Goal: Task Accomplishment & Management: Use online tool/utility

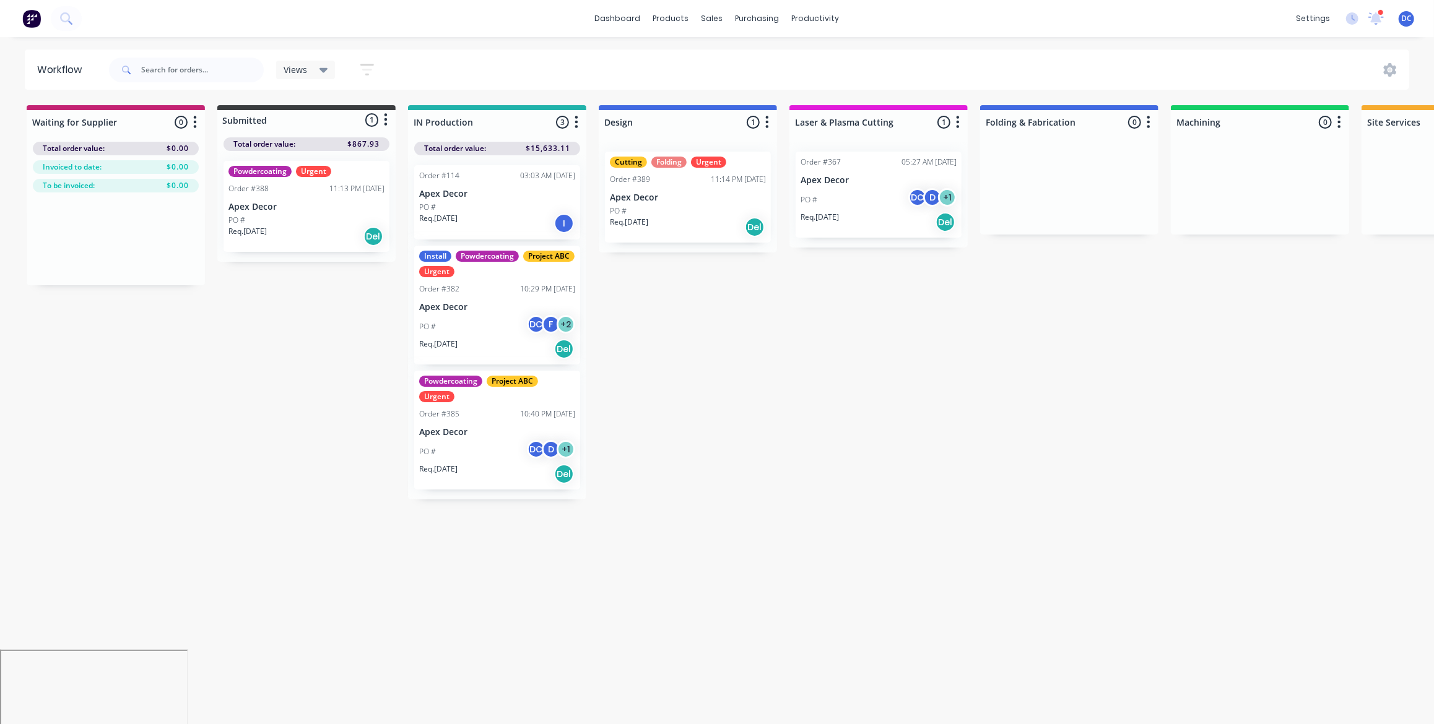
click at [32, 24] on img at bounding box center [31, 18] width 19 height 19
click at [1406, 16] on span "DC" at bounding box center [1406, 18] width 11 height 11
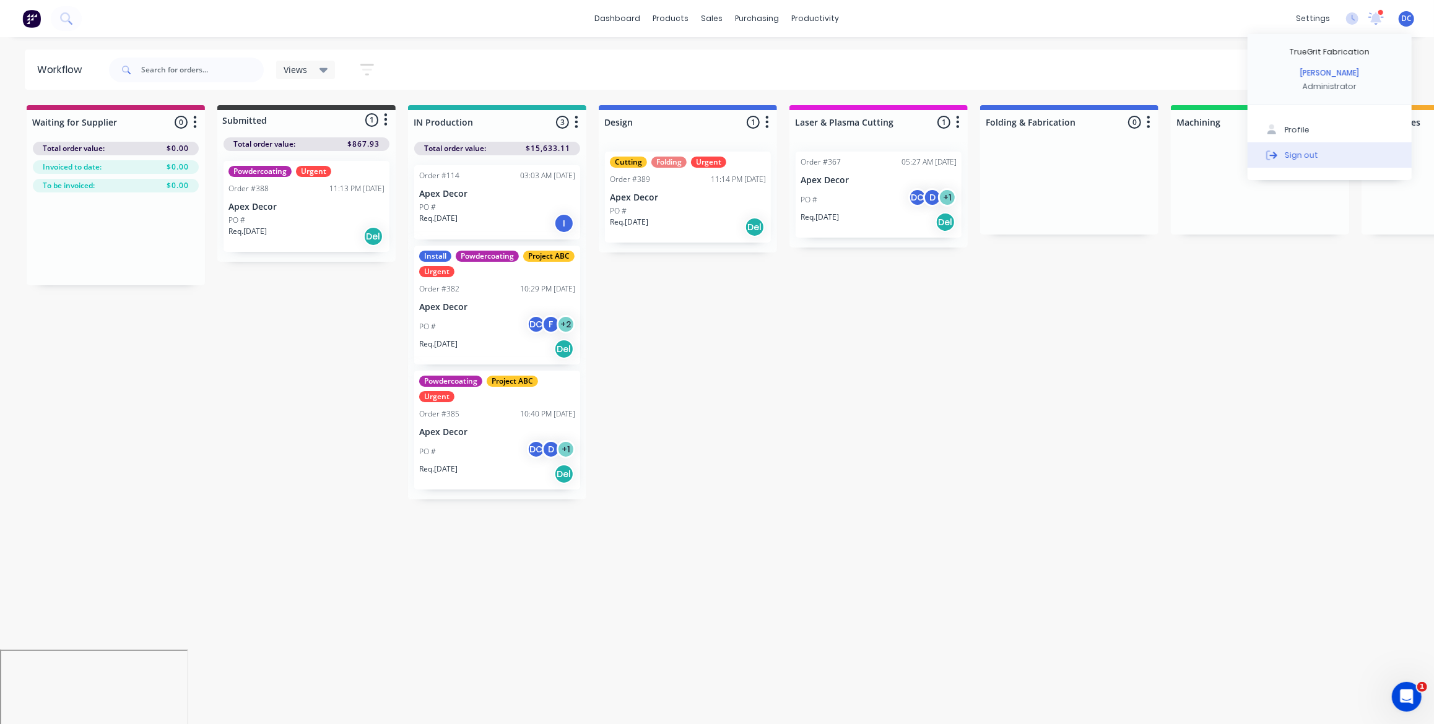
click at [1285, 154] on div "Sign out" at bounding box center [1301, 154] width 33 height 11
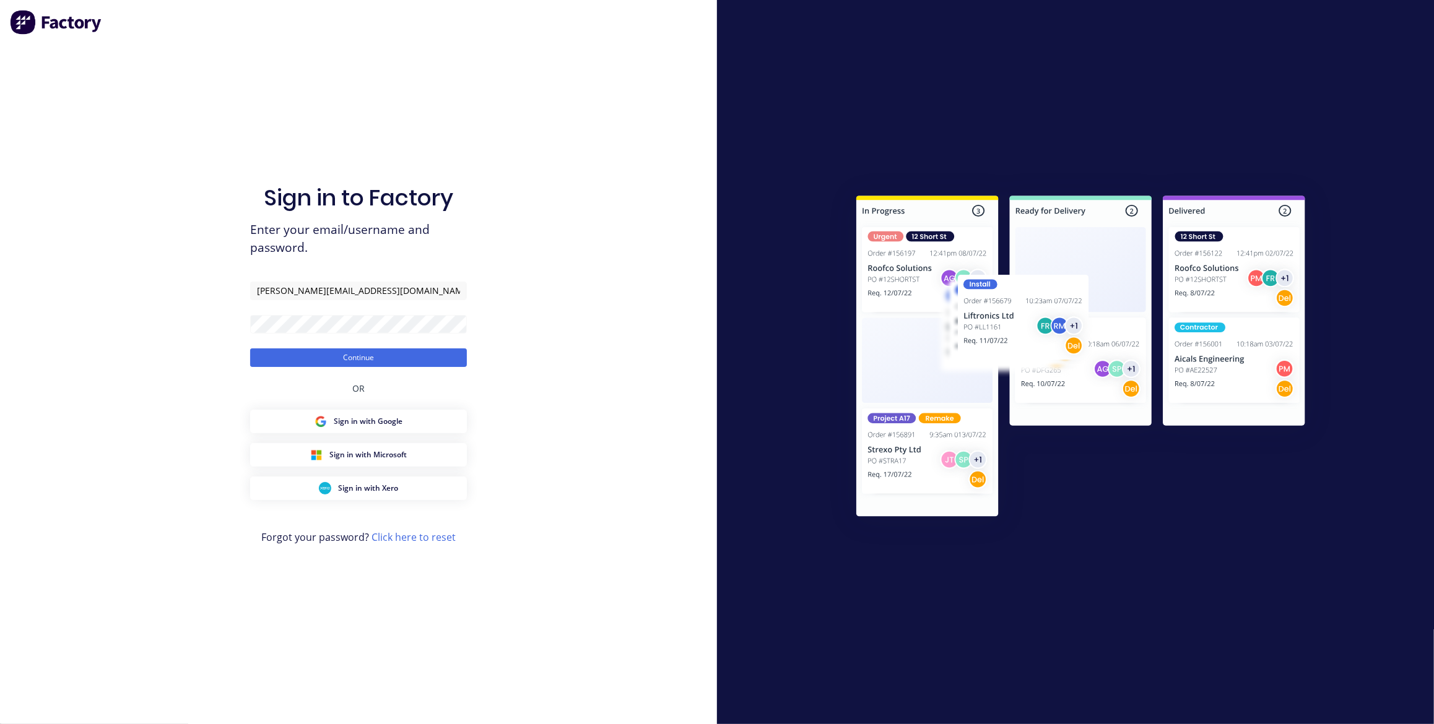
type input "[PERSON_NAME][EMAIL_ADDRESS][DOMAIN_NAME]"
click at [210, 320] on div "Sign in to Factory Enter your email/username and password. [PERSON_NAME][EMAIL_…" at bounding box center [358, 362] width 717 height 724
click at [250, 349] on button "Continue" at bounding box center [358, 358] width 217 height 19
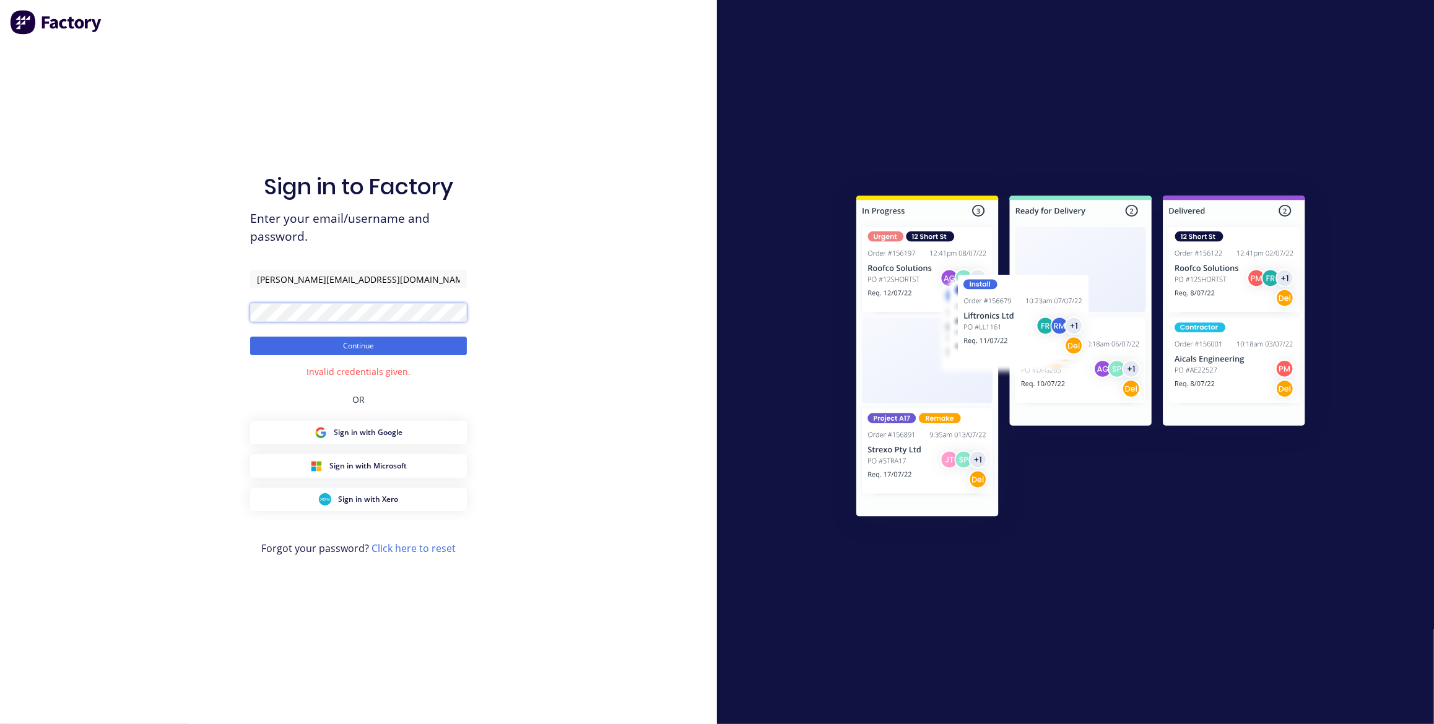
click at [250, 337] on button "Continue" at bounding box center [358, 346] width 217 height 19
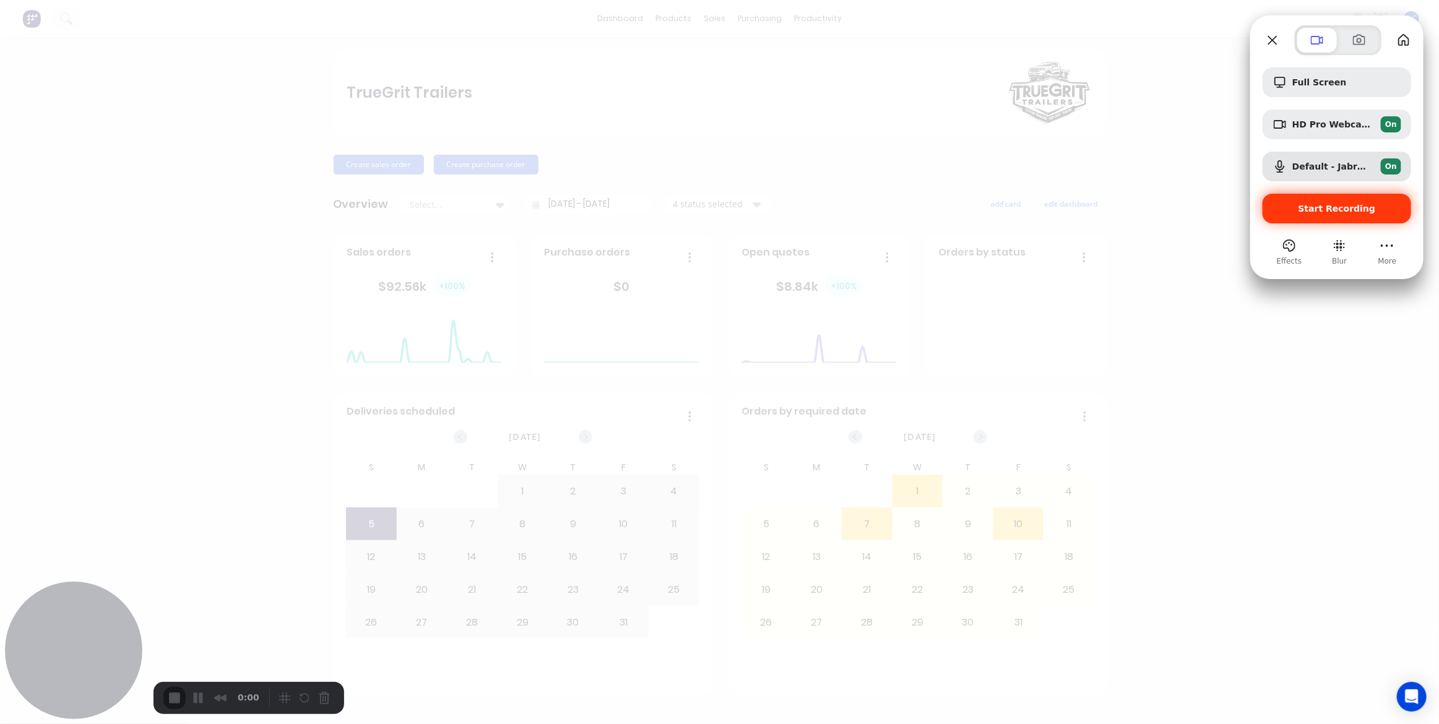
click at [1355, 210] on span "Start Recording" at bounding box center [1337, 209] width 77 height 10
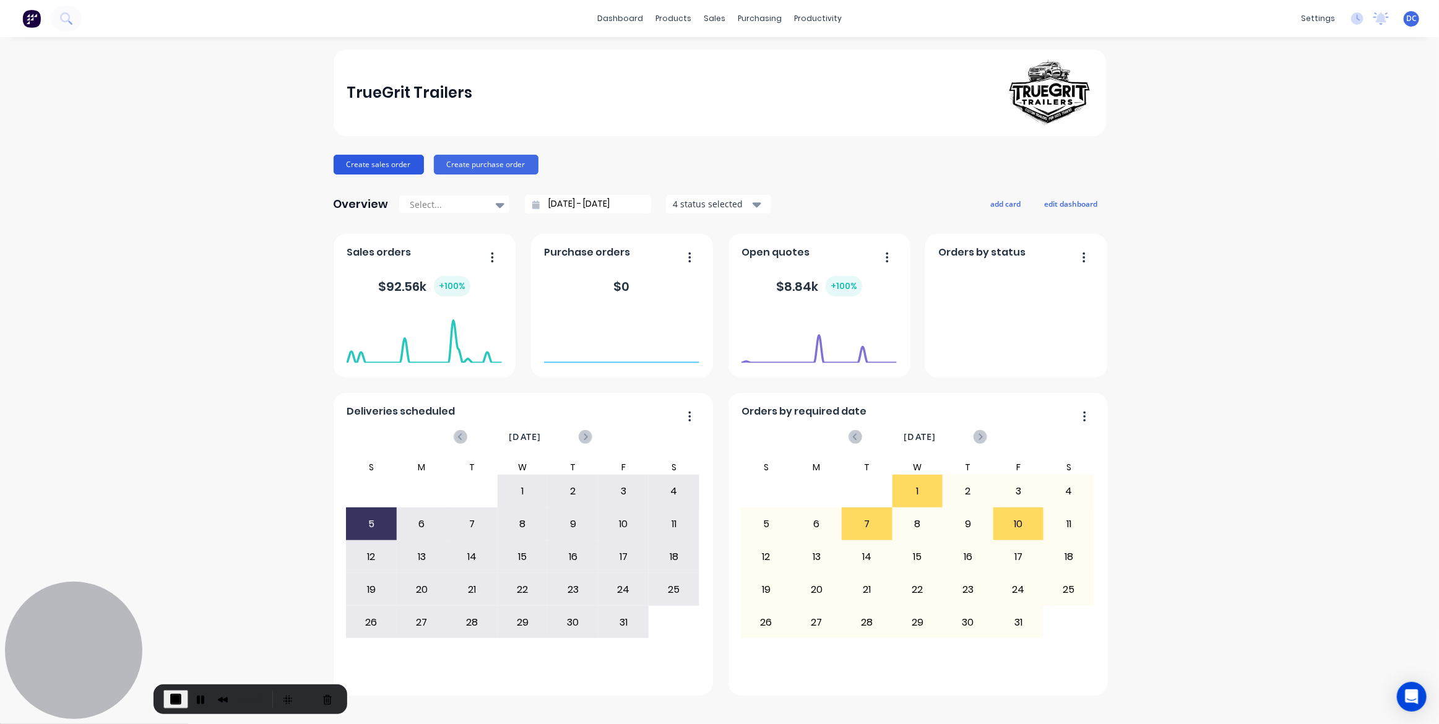
click at [389, 168] on button "Create sales order" at bounding box center [379, 165] width 90 height 20
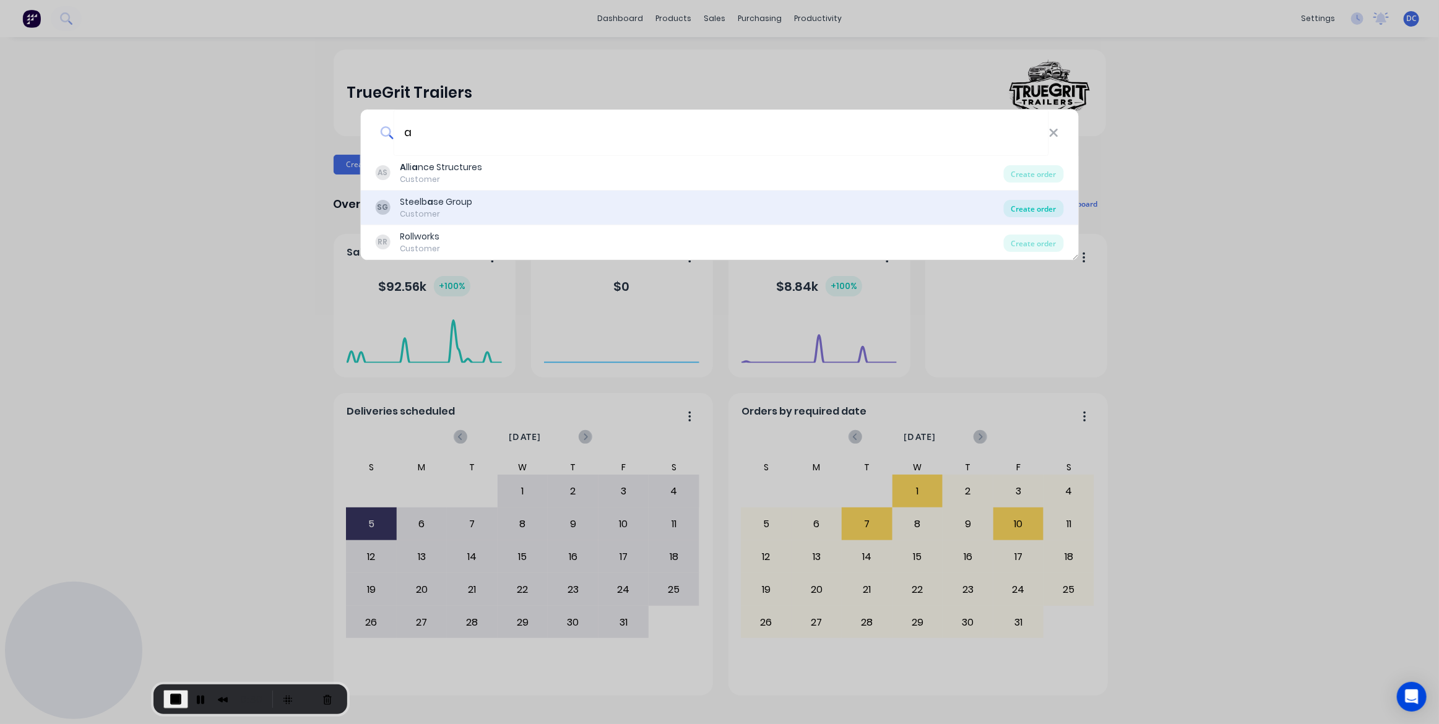
type input "a"
click at [1033, 208] on div "Create order" at bounding box center [1034, 208] width 60 height 17
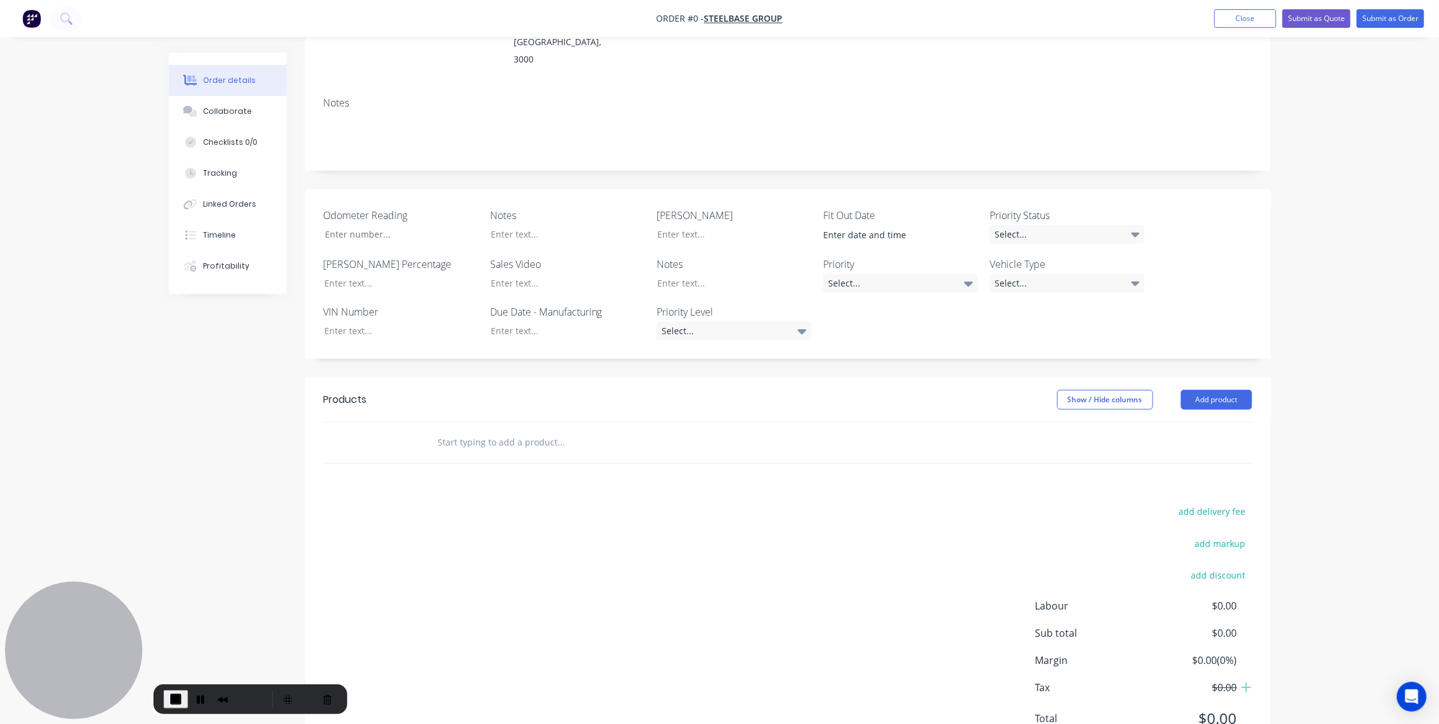
scroll to position [211, 0]
click at [1210, 388] on button "Add product" at bounding box center [1216, 398] width 71 height 20
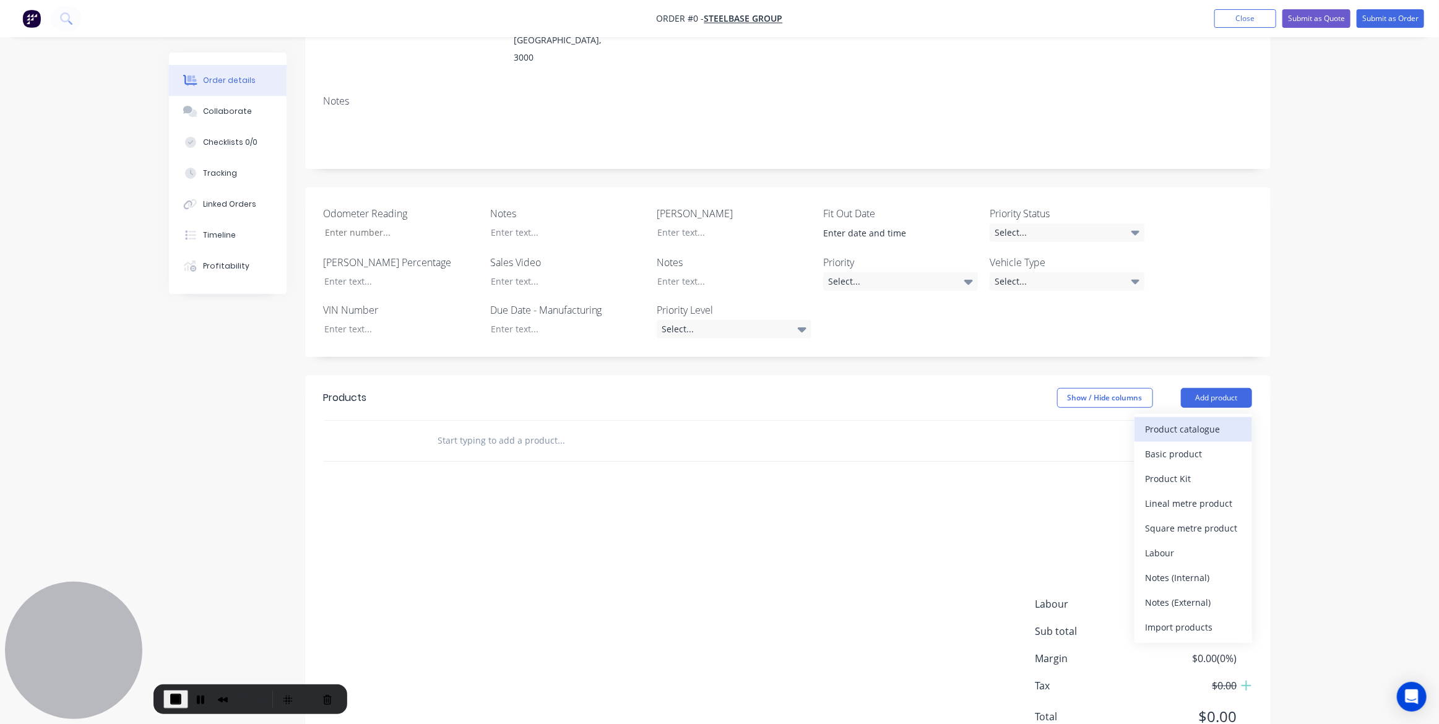
click at [1181, 420] on div "Product catalogue" at bounding box center [1193, 429] width 95 height 18
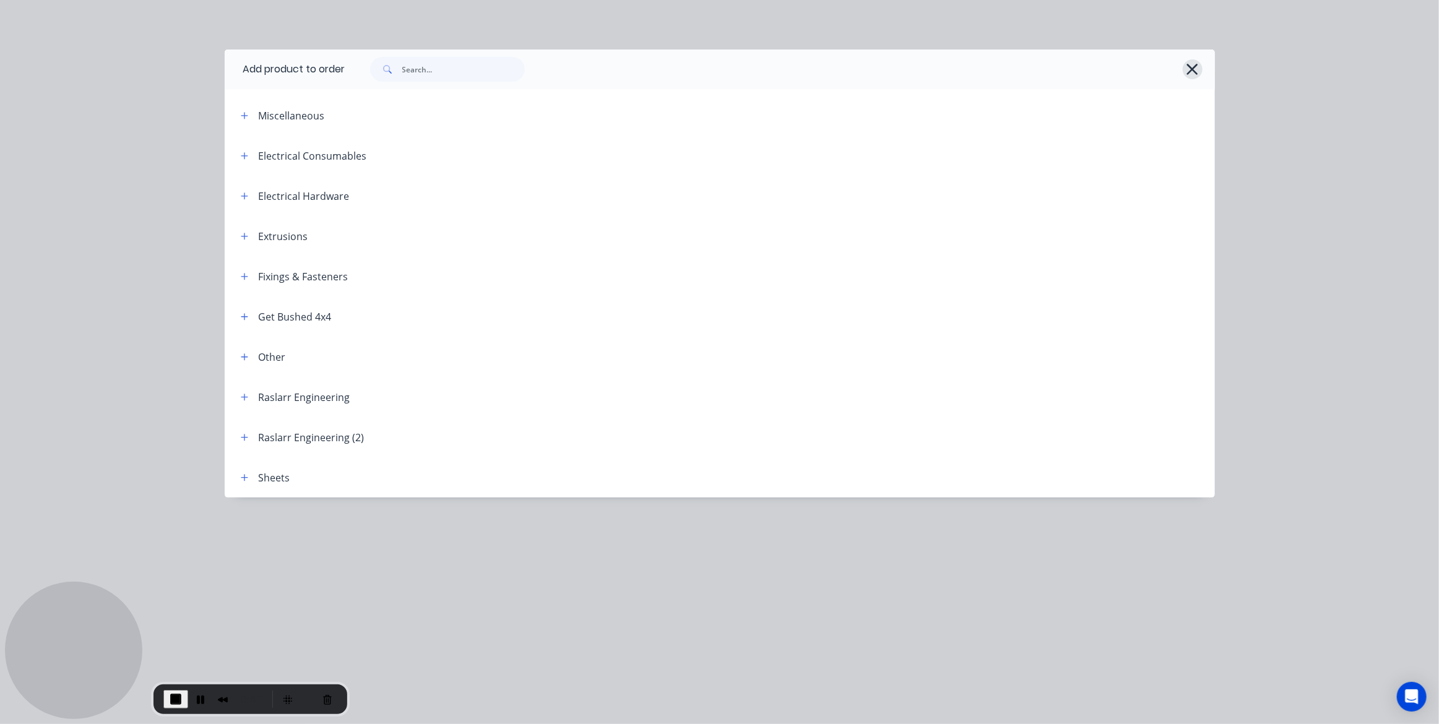
click at [1189, 67] on icon "button" at bounding box center [1192, 69] width 13 height 17
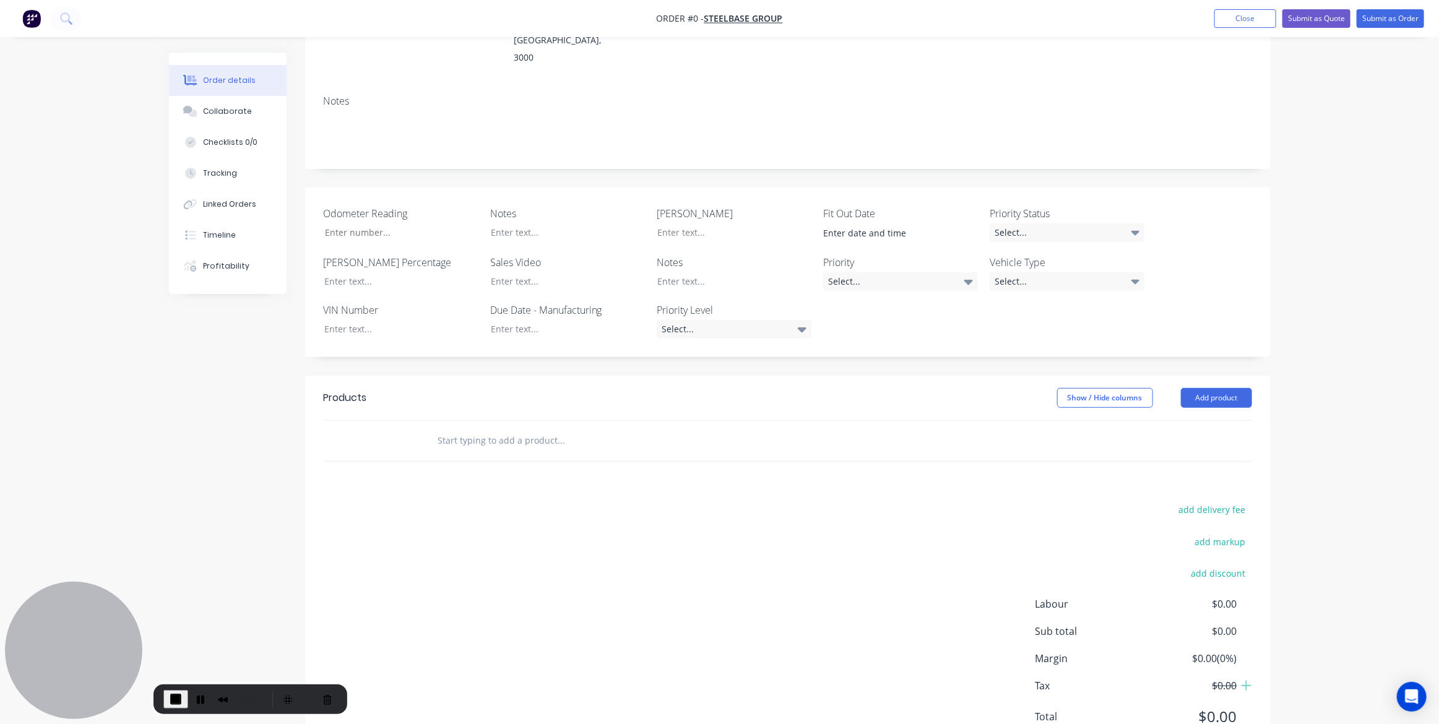
click at [482, 428] on input "text" at bounding box center [562, 440] width 248 height 25
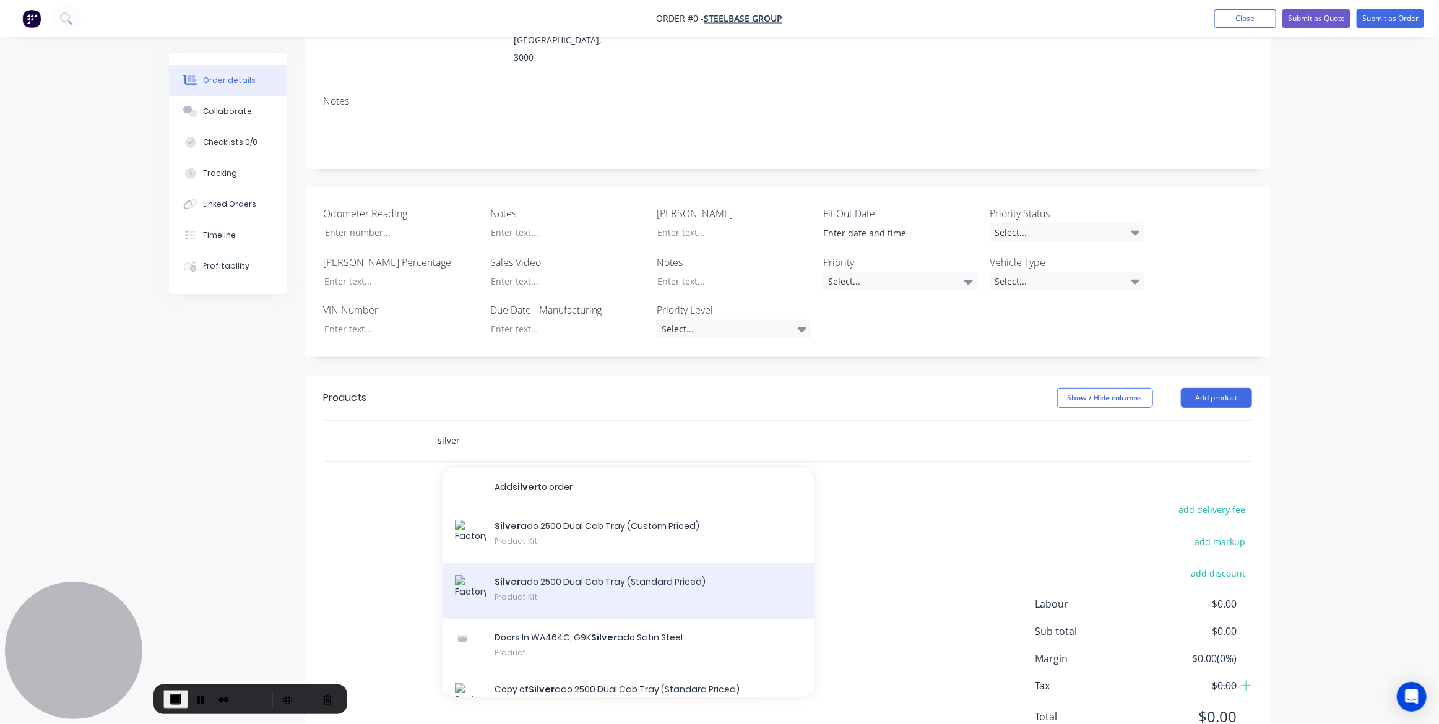
type input "silver"
click at [633, 563] on div "Silver ado 2500 Dual Cab Tray (Standard Priced) Product Kit" at bounding box center [628, 591] width 371 height 56
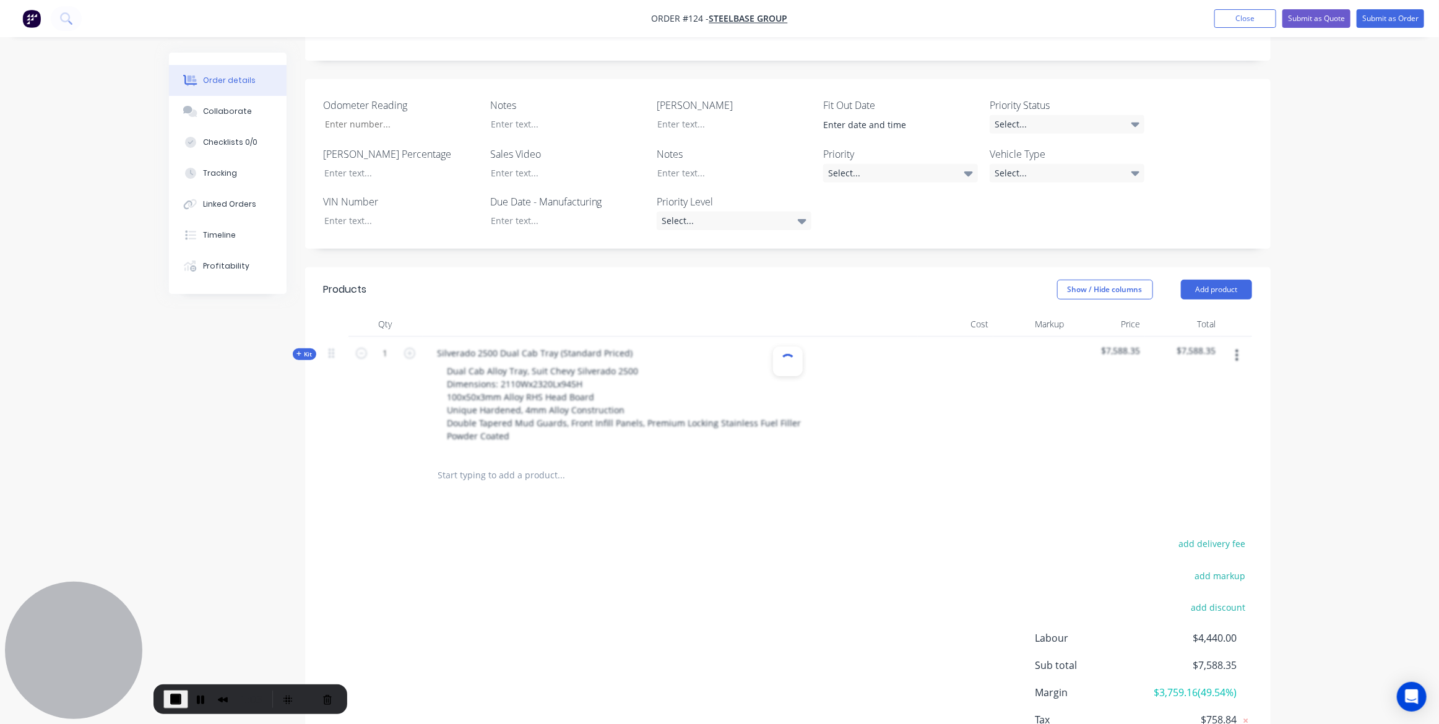
scroll to position [321, 0]
click at [301, 349] on icon "button" at bounding box center [300, 352] width 6 height 6
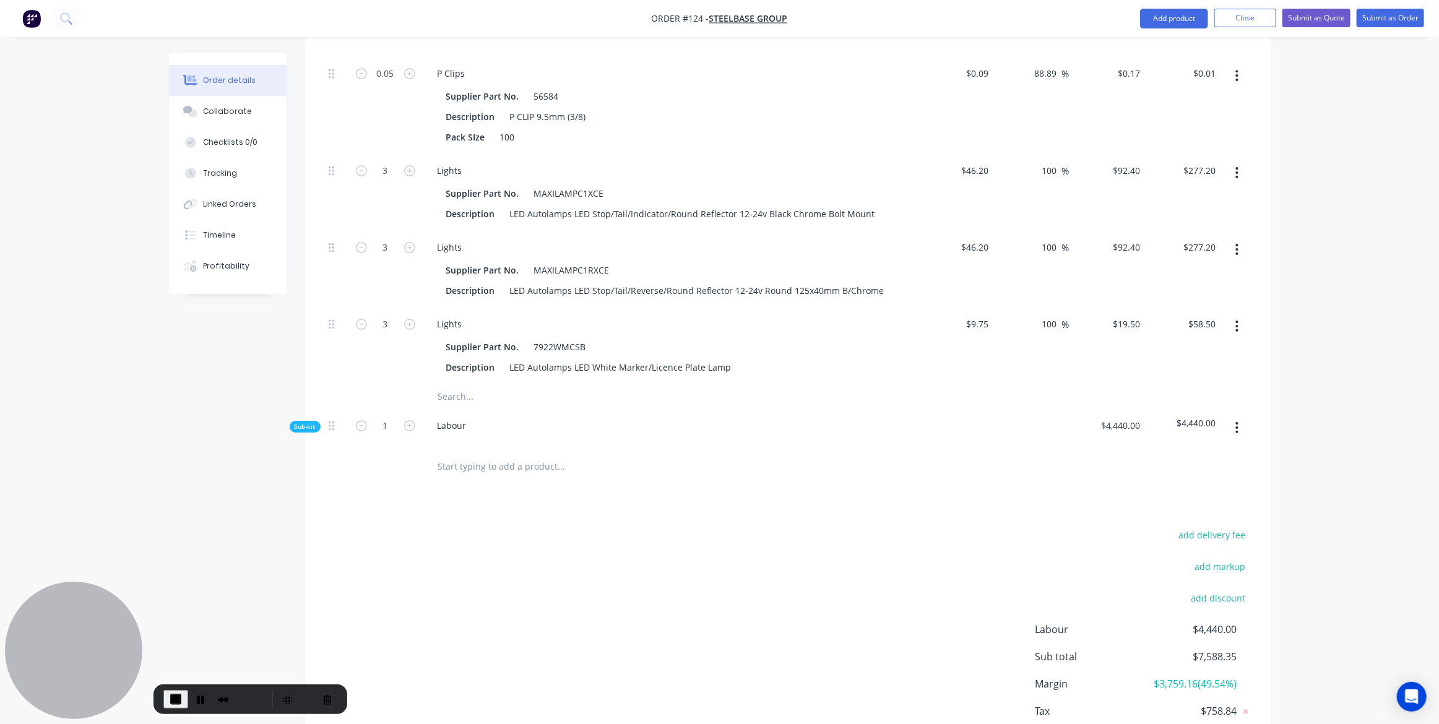
scroll to position [2884, 0]
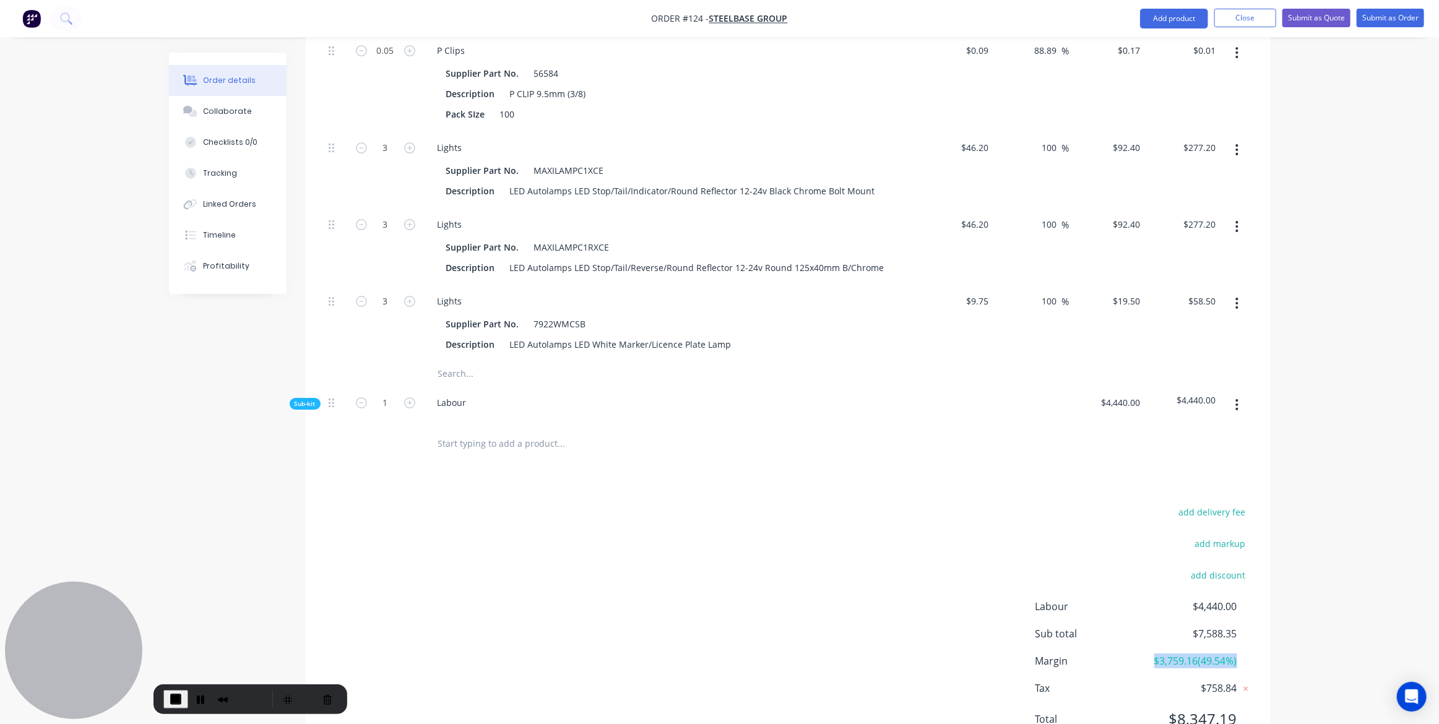
drag, startPoint x: 1243, startPoint y: 604, endPoint x: 1148, endPoint y: 605, distance: 95.4
click at [1148, 654] on div "Margin $3,759.16 ( 49.54 %)" at bounding box center [1144, 661] width 217 height 15
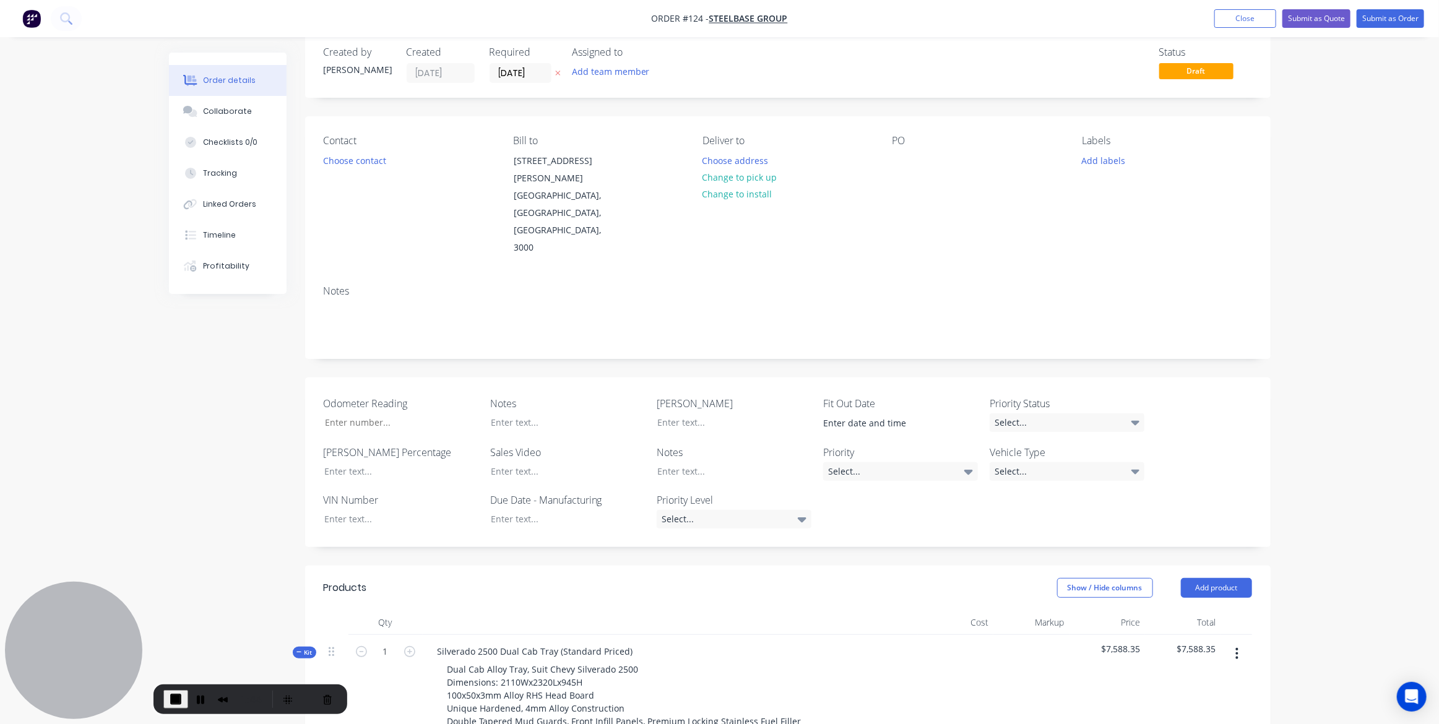
scroll to position [0, 0]
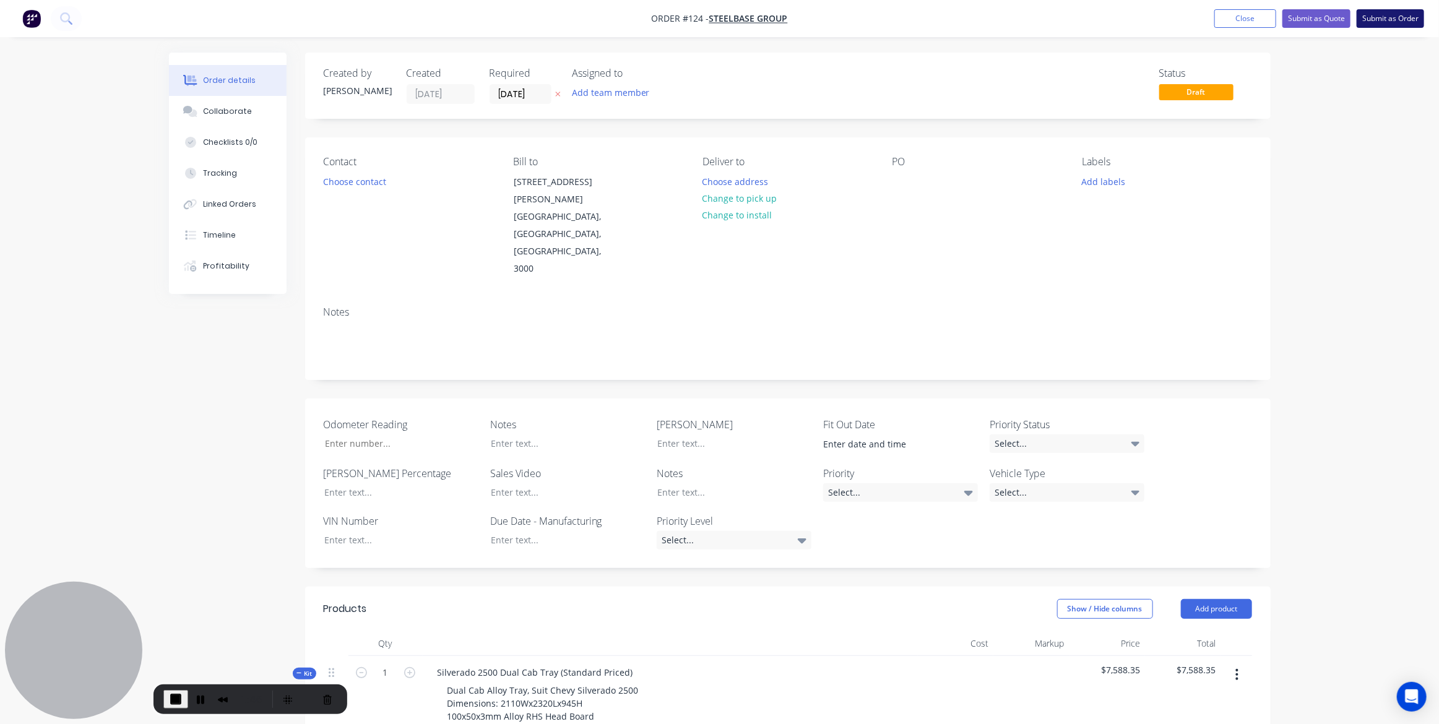
click at [1396, 17] on button "Submit as Order" at bounding box center [1390, 18] width 67 height 19
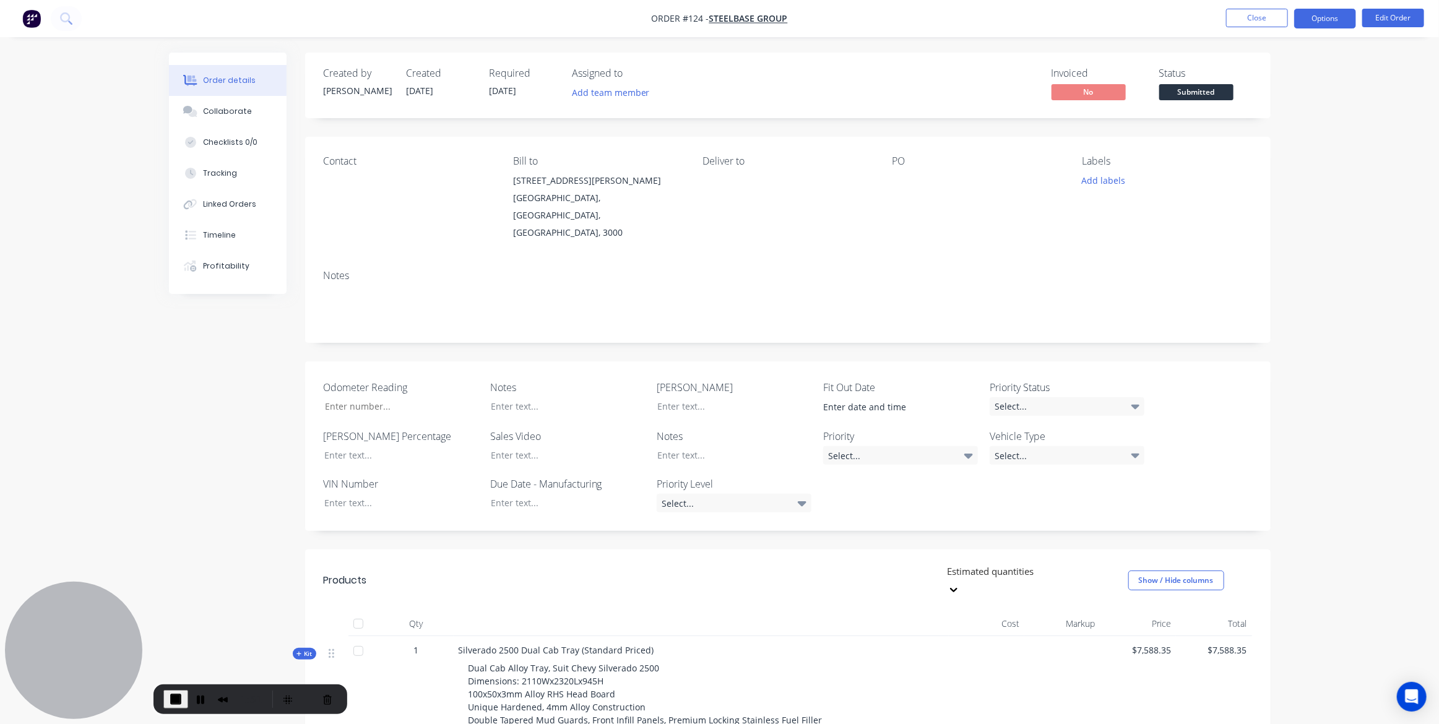
click at [1332, 24] on button "Options" at bounding box center [1326, 19] width 62 height 20
click at [267, 308] on div "Created by [PERSON_NAME] Created [DATE] Required [DATE] Assigned to Add team me…" at bounding box center [720, 513] width 1102 height 921
click at [226, 111] on div "Collaborate" at bounding box center [227, 111] width 49 height 11
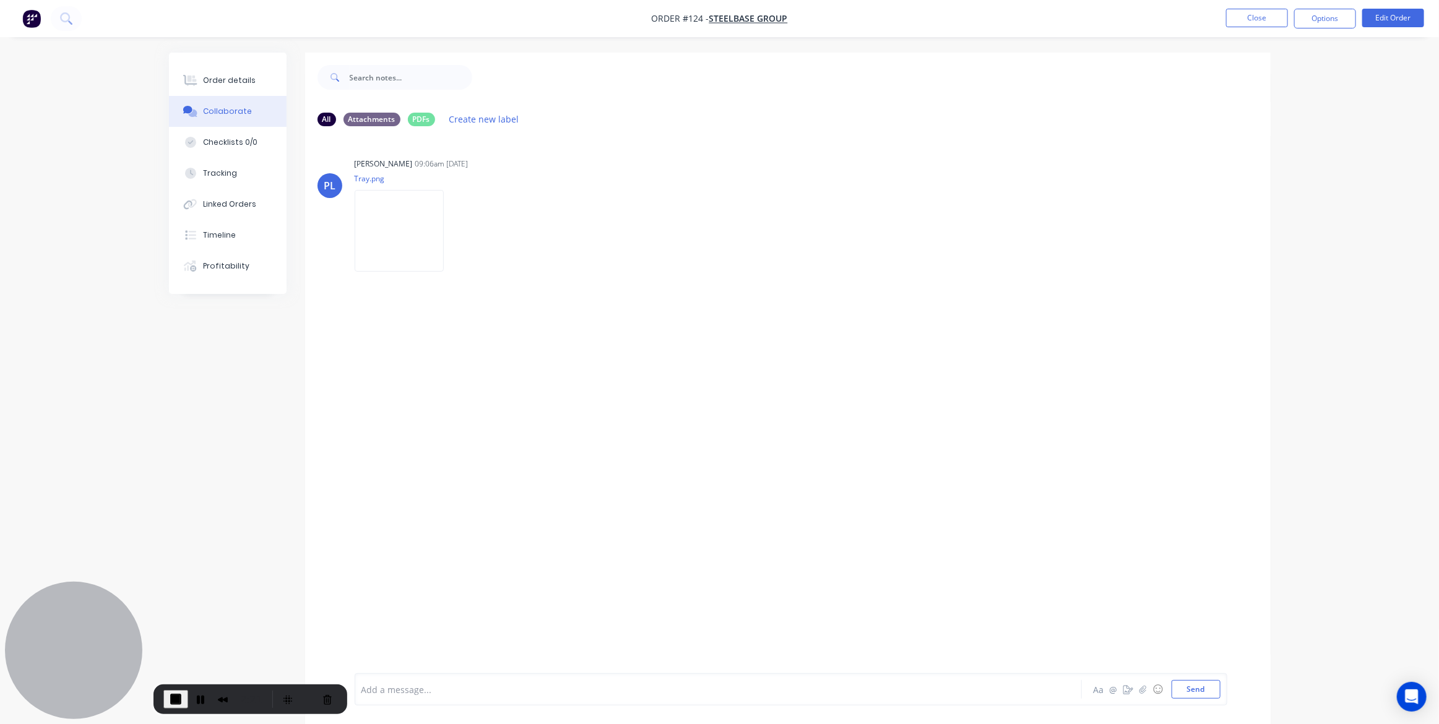
click at [519, 698] on div "Add a message..." at bounding box center [684, 689] width 644 height 19
click at [214, 138] on div "Checklists 0/0" at bounding box center [230, 142] width 54 height 11
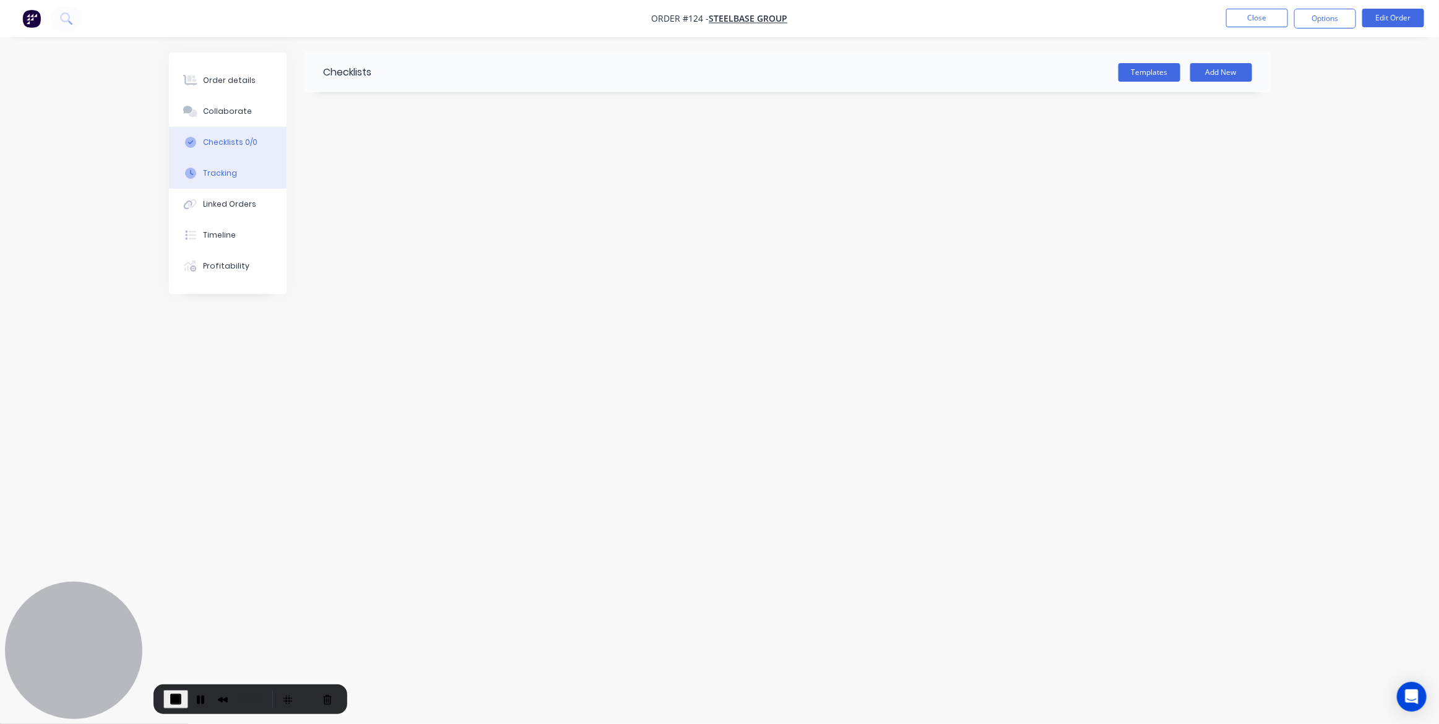
click at [202, 176] on button "Tracking" at bounding box center [228, 173] width 118 height 31
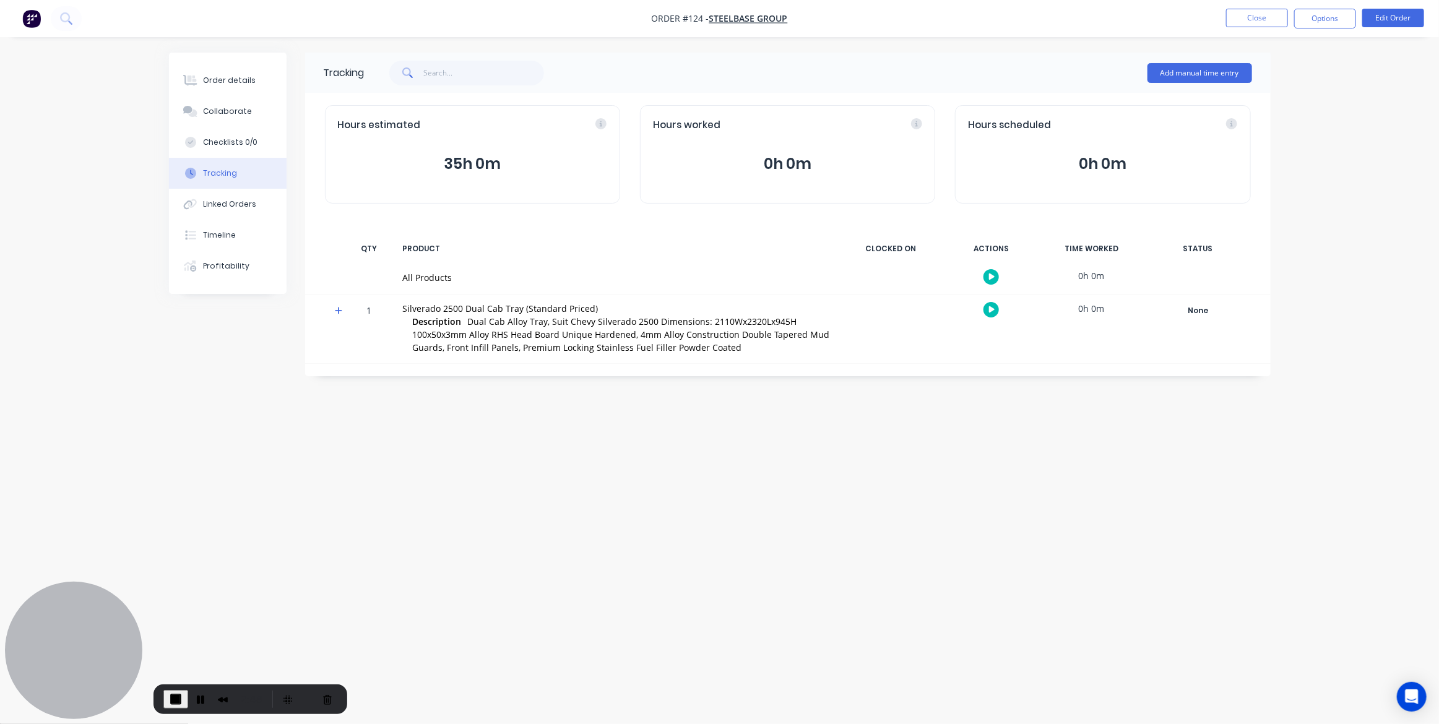
click at [992, 306] on icon "button" at bounding box center [992, 310] width 6 height 8
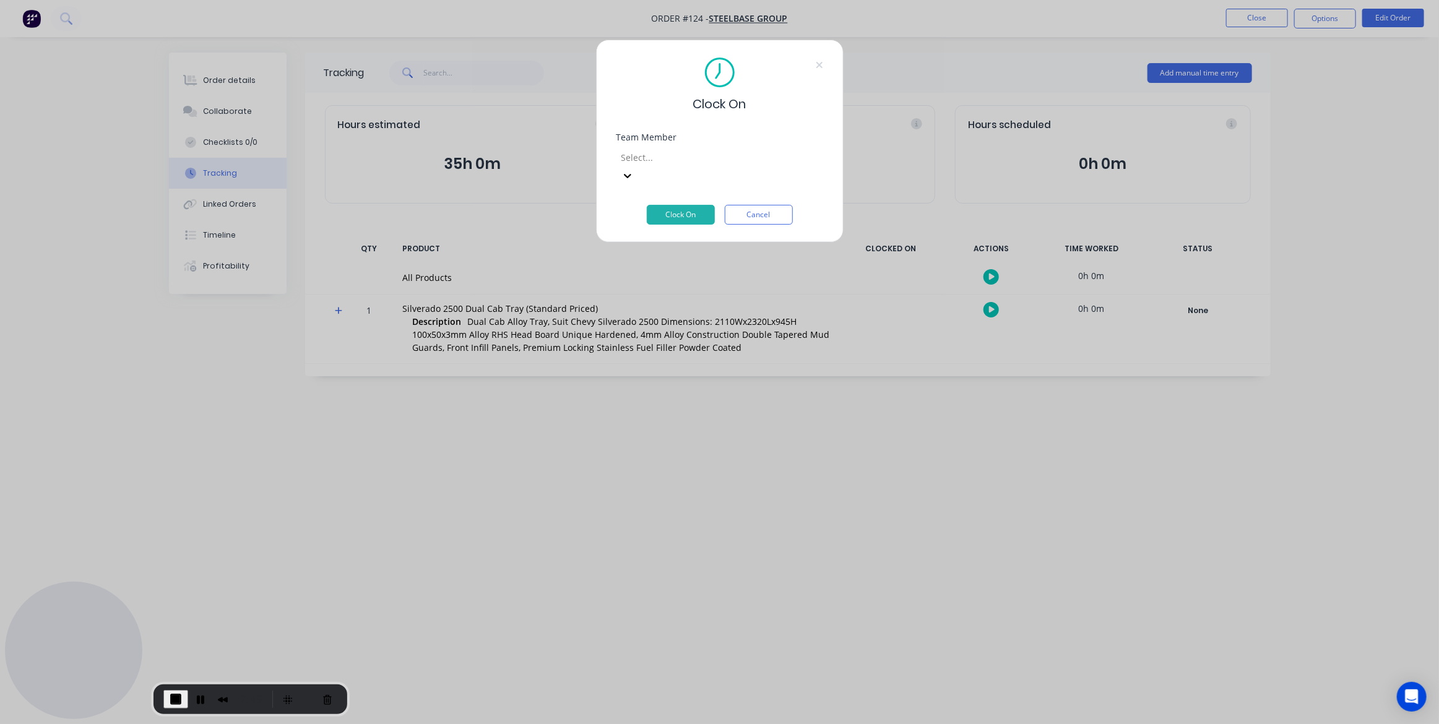
click at [776, 159] on div at bounding box center [709, 157] width 178 height 15
click at [699, 205] on button "Clock On" at bounding box center [681, 215] width 68 height 20
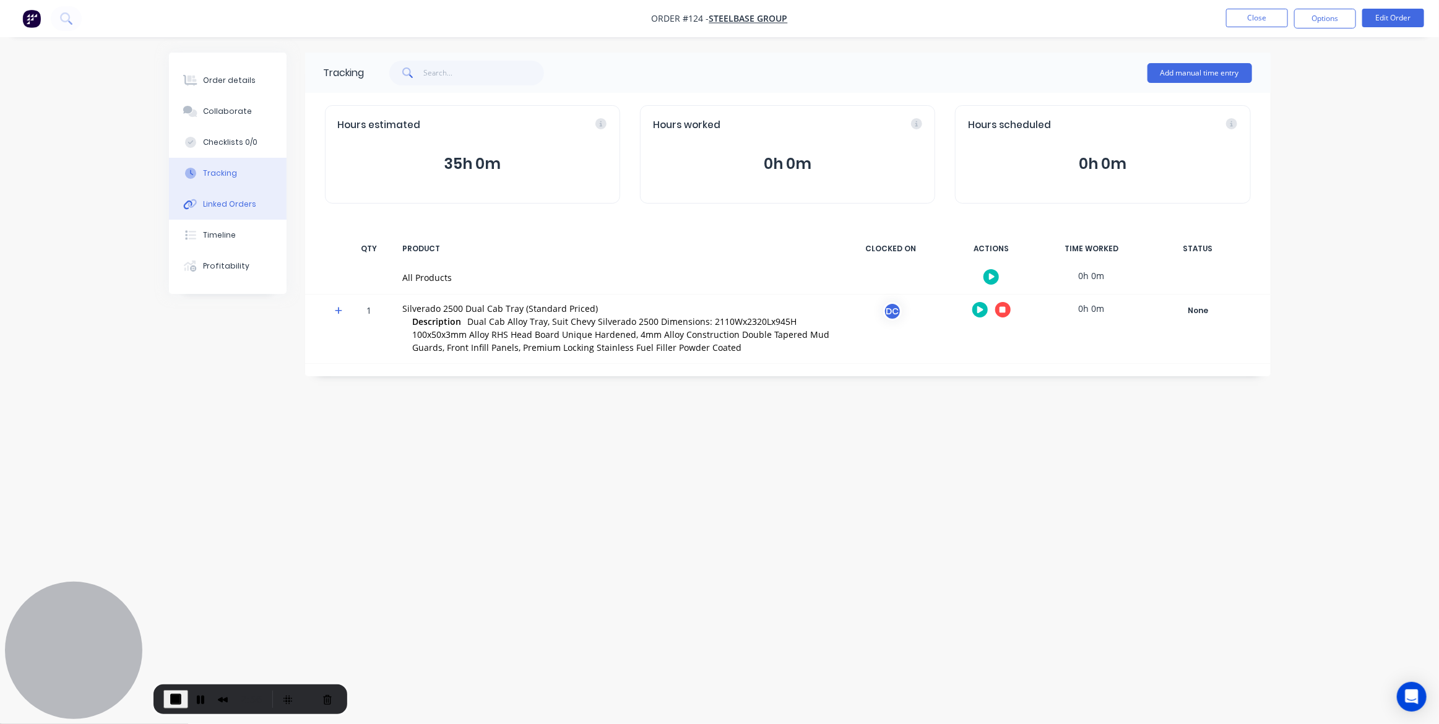
click at [205, 201] on div "Linked Orders" at bounding box center [229, 204] width 53 height 11
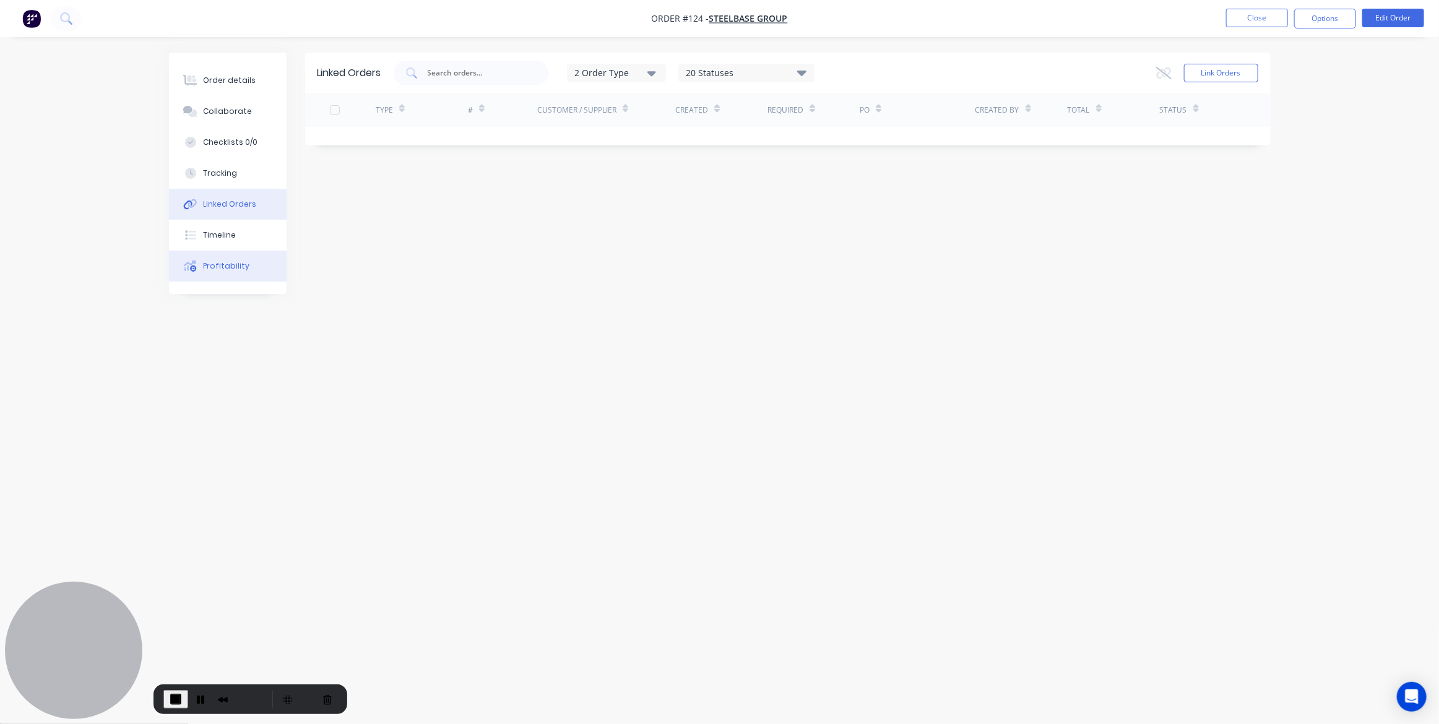
click at [217, 273] on button "Profitability" at bounding box center [228, 266] width 118 height 31
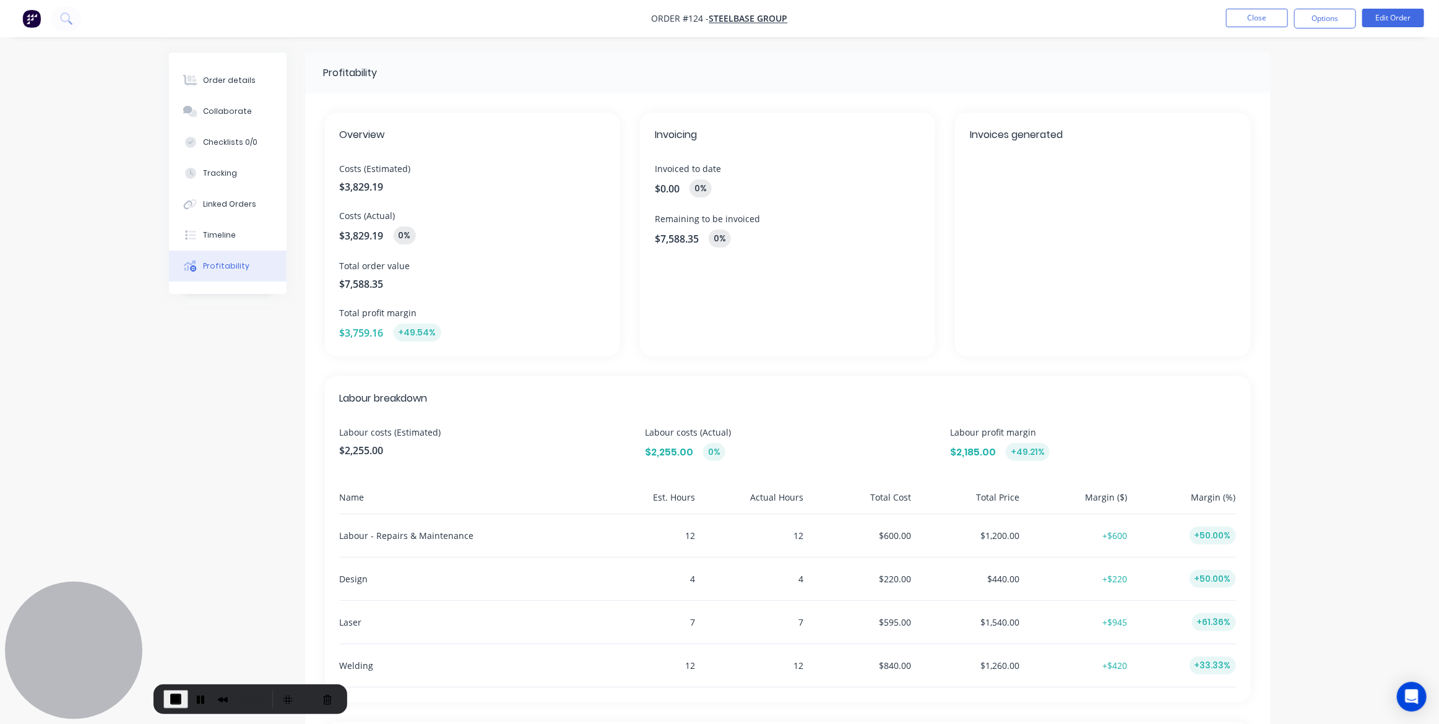
click at [29, 14] on img "button" at bounding box center [31, 18] width 19 height 19
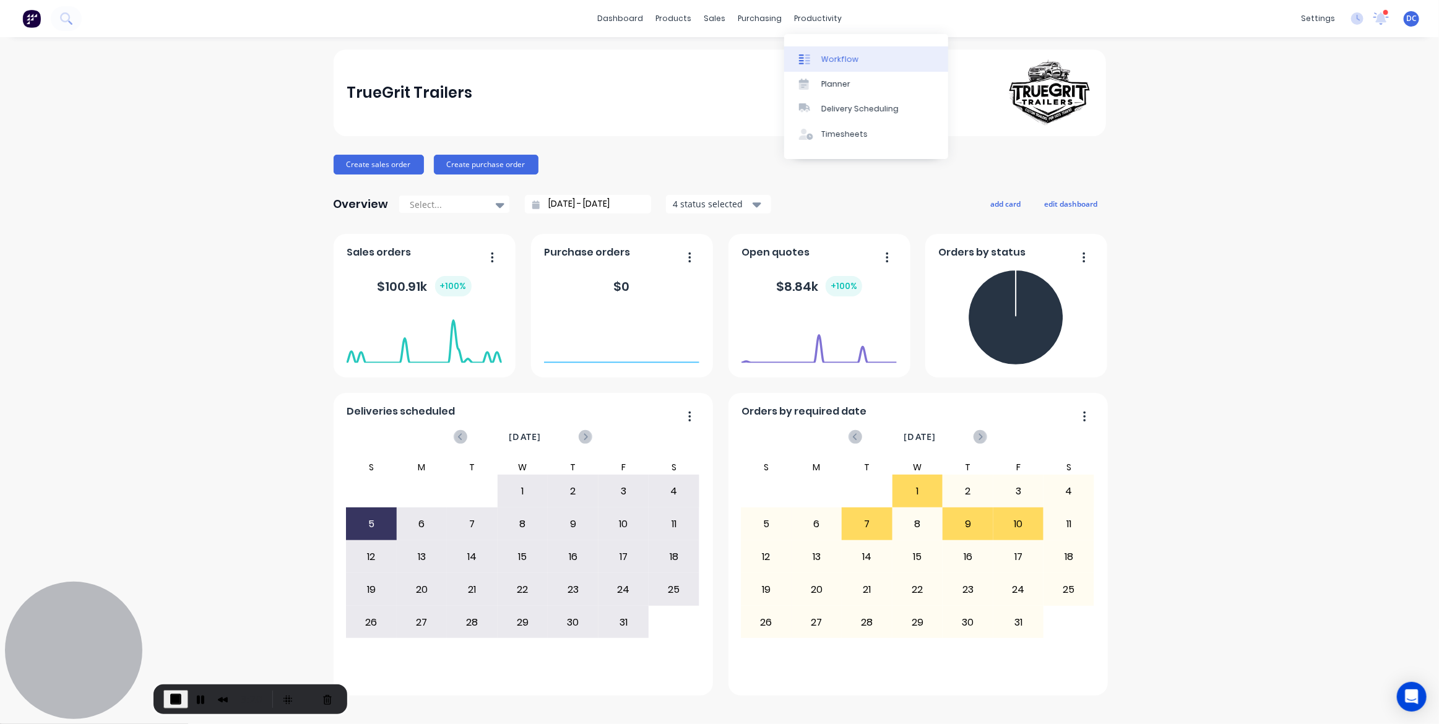
click at [839, 56] on div "Workflow" at bounding box center [840, 59] width 37 height 11
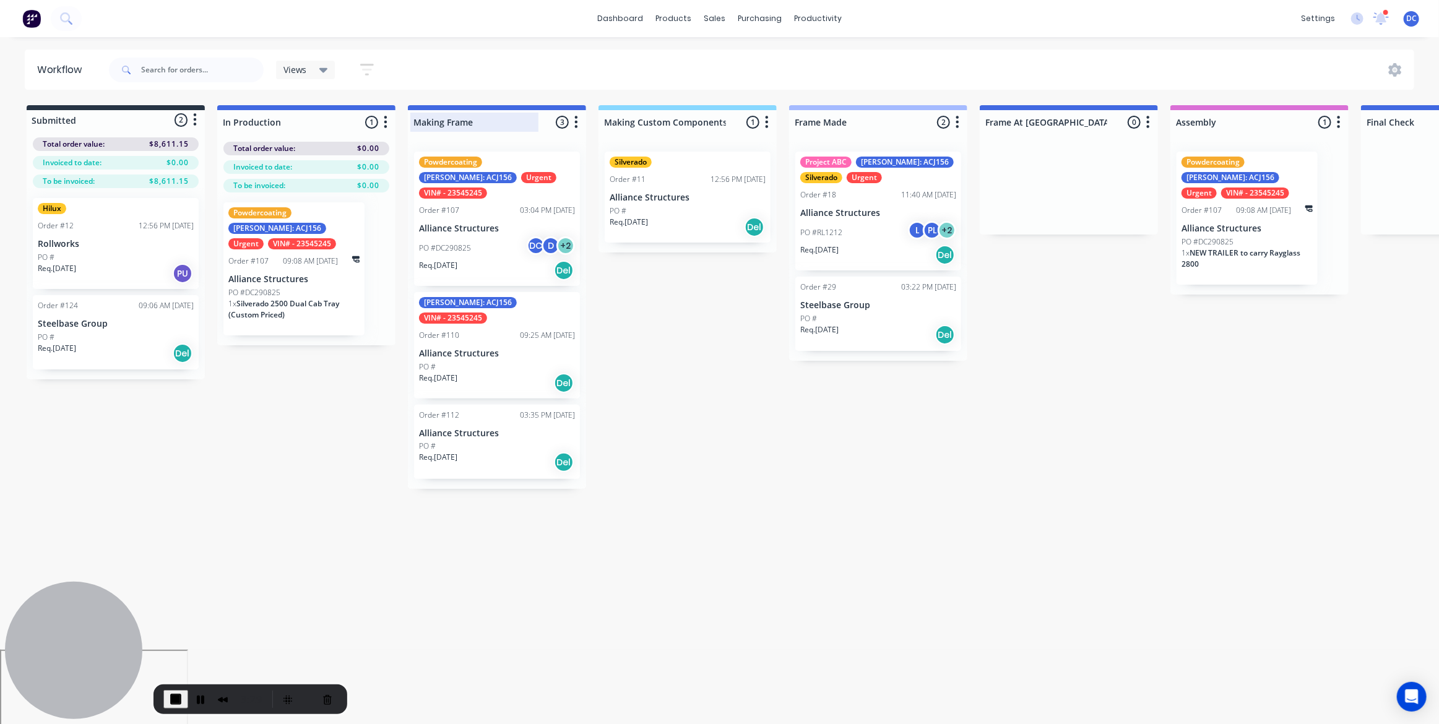
click at [471, 126] on div at bounding box center [497, 122] width 178 height 24
drag, startPoint x: 482, startPoint y: 124, endPoint x: 418, endPoint y: 122, distance: 63.8
click at [418, 122] on input "Making Frame" at bounding box center [475, 122] width 122 height 13
click at [482, 125] on input "Making Frame" at bounding box center [475, 122] width 122 height 13
click at [387, 119] on icon "button" at bounding box center [386, 122] width 4 height 15
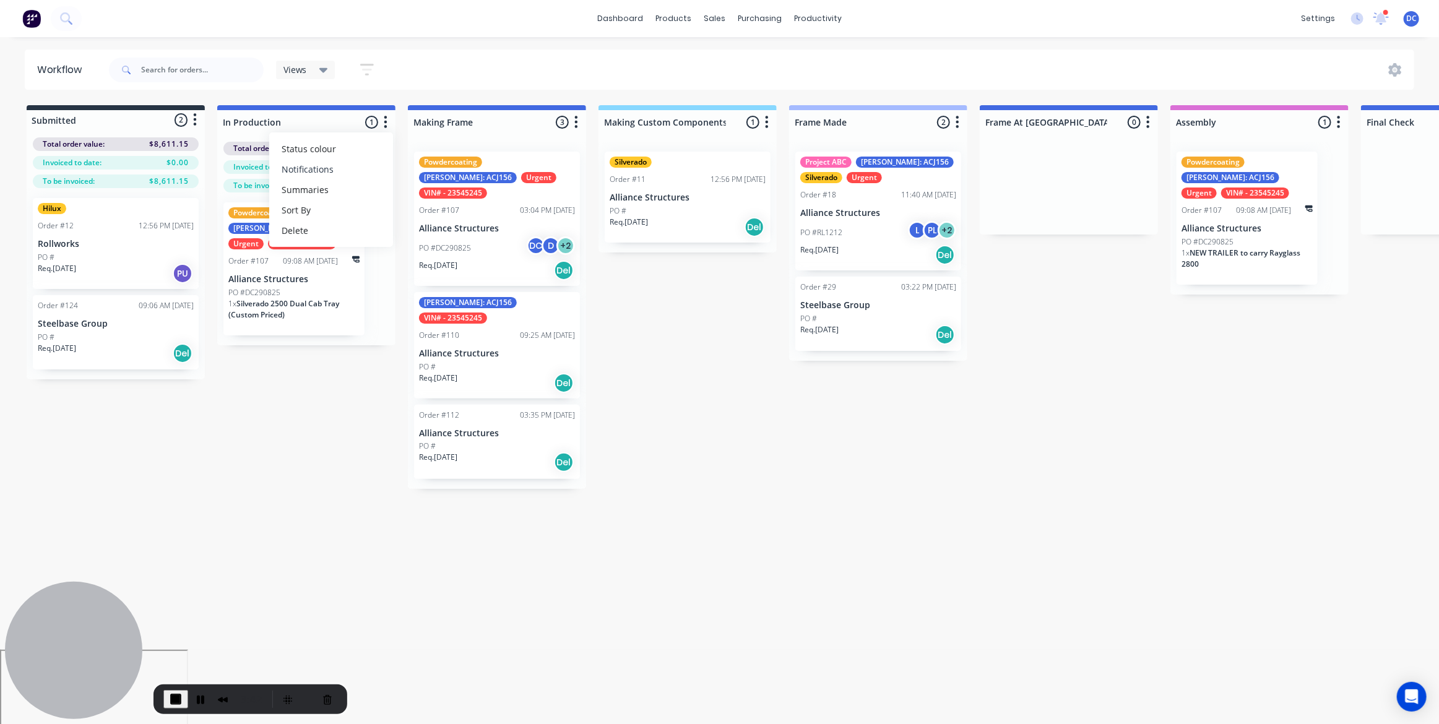
click at [316, 171] on button "Notifications" at bounding box center [331, 169] width 124 height 20
click at [285, 352] on div "Submitted 2 Status colour #273444 hex #273444 Save Cancel Summaries Total order…" at bounding box center [1023, 297] width 2065 height 384
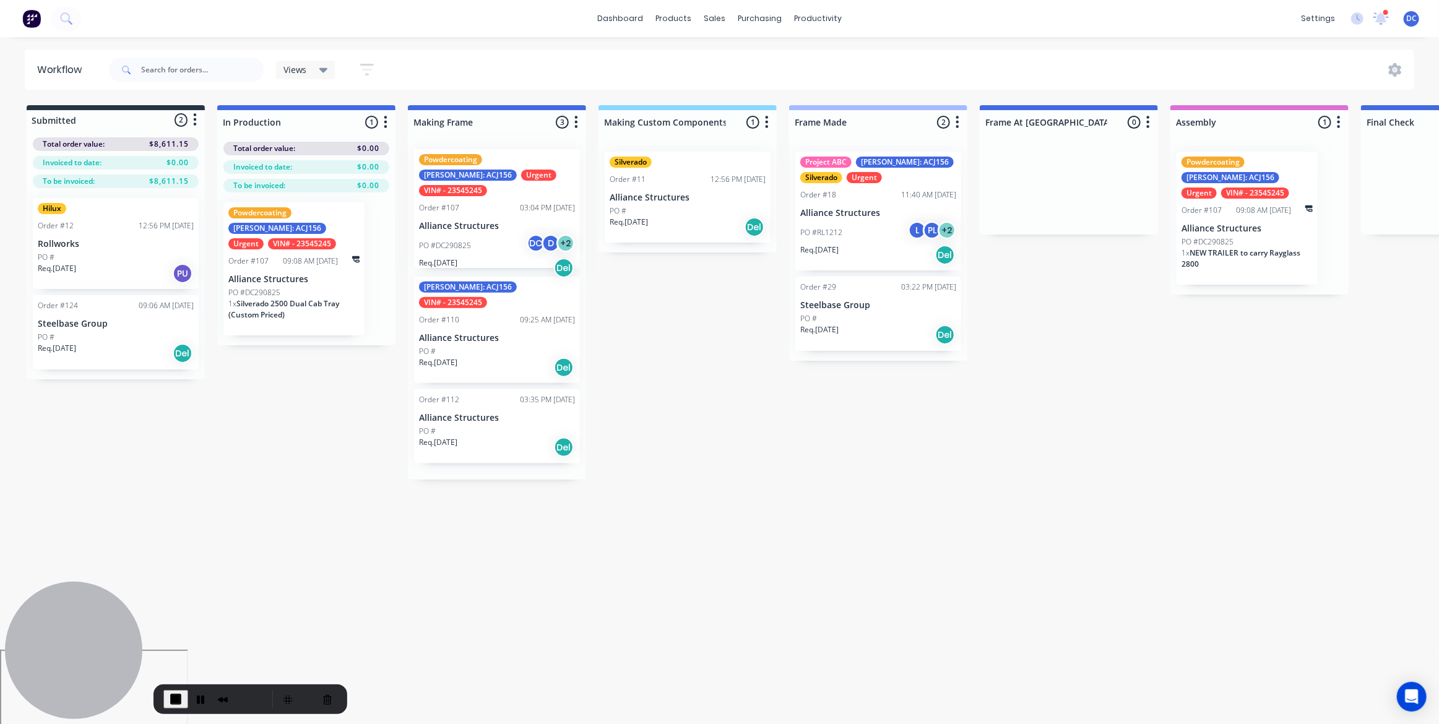
click at [443, 162] on div "Powdercoating [PERSON_NAME]: ACJ156 Urgent VIN# - 23545245 Order #107 03:04 PM …" at bounding box center [497, 311] width 178 height 338
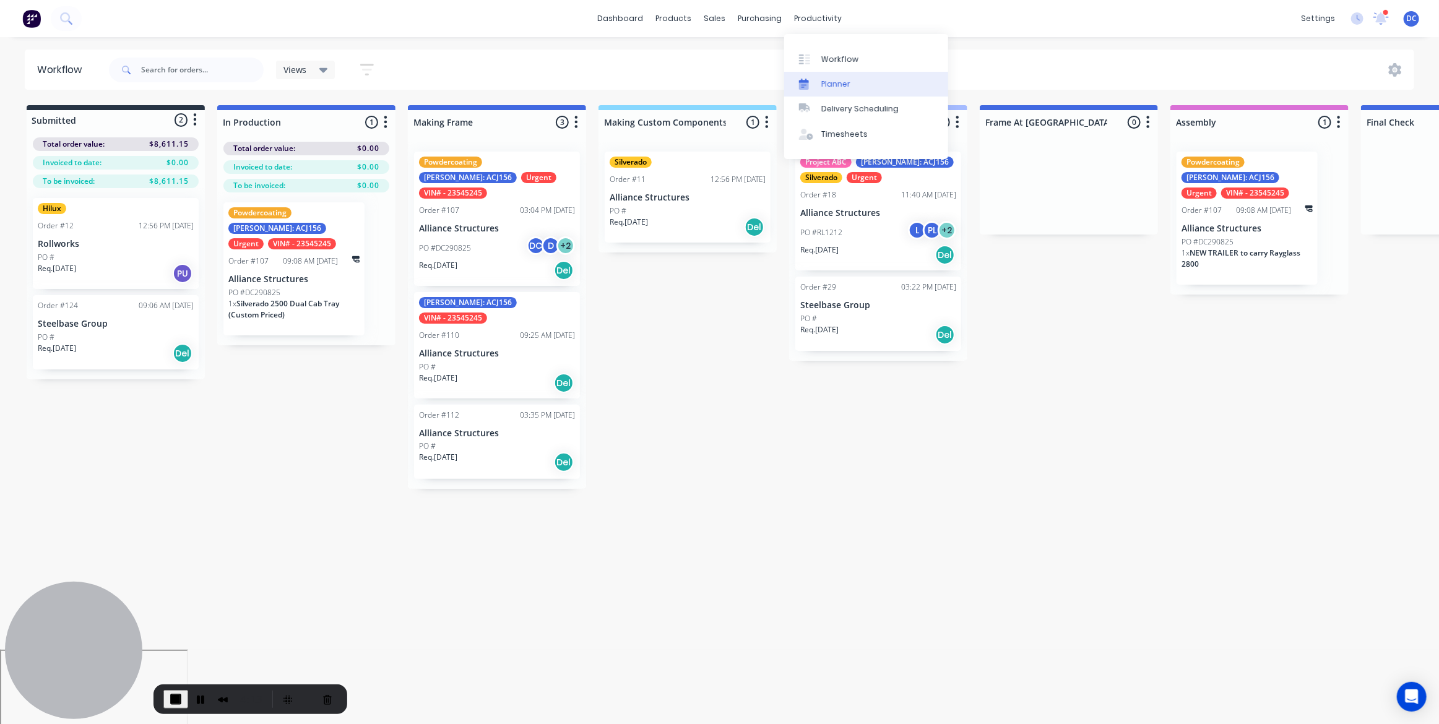
click at [817, 75] on link "Planner" at bounding box center [866, 84] width 164 height 25
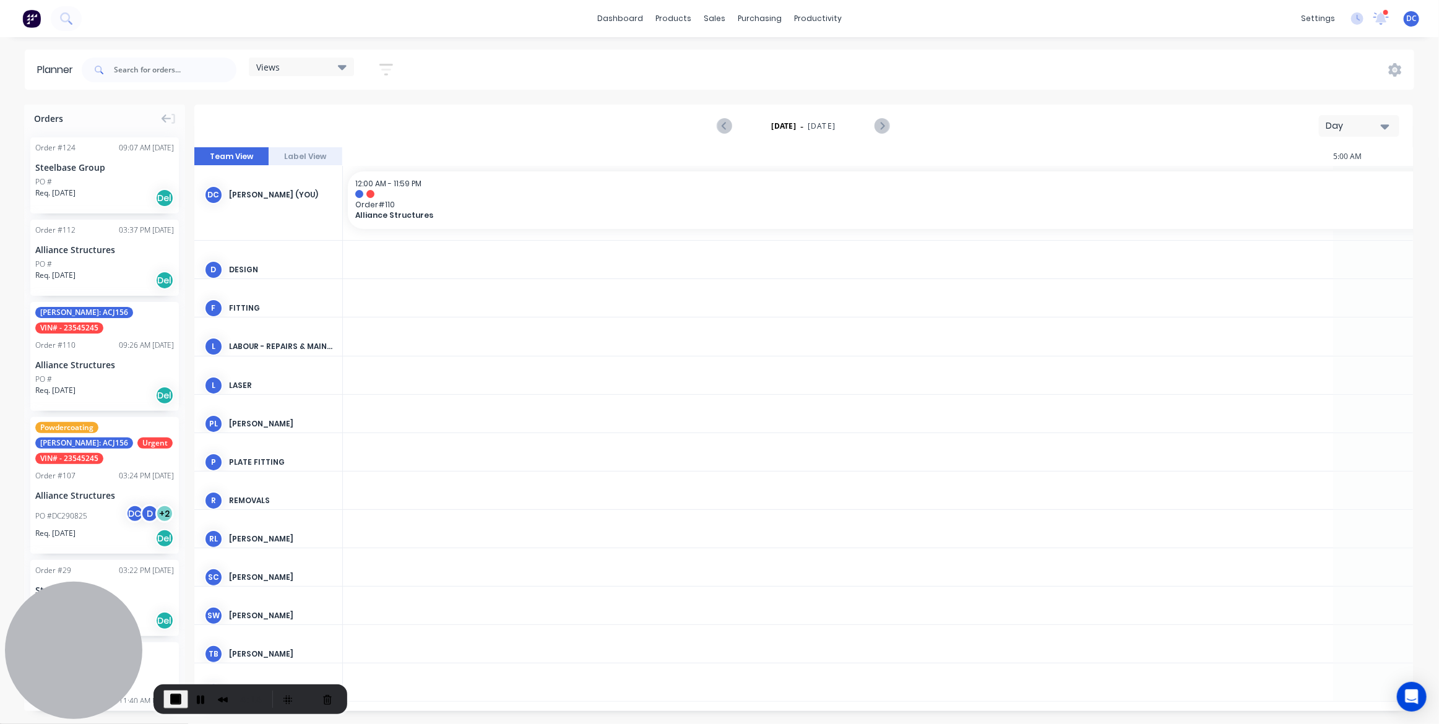
scroll to position [0, 1783]
click at [1352, 127] on div "Day" at bounding box center [1354, 125] width 57 height 13
click at [1311, 188] on div "Week" at bounding box center [1337, 183] width 123 height 25
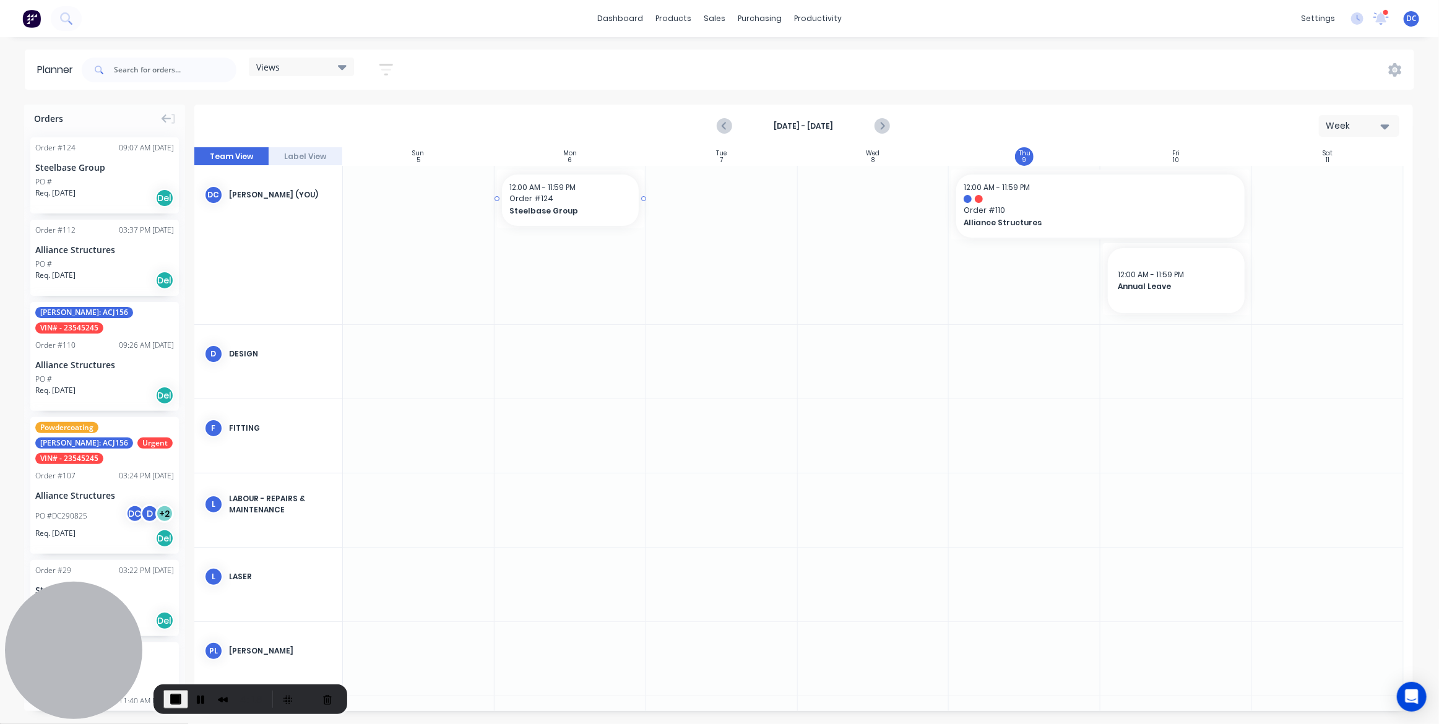
drag, startPoint x: 111, startPoint y: 182, endPoint x: 544, endPoint y: 205, distance: 432.7
drag, startPoint x: 1170, startPoint y: 276, endPoint x: 715, endPoint y: 205, distance: 460.0
click at [1369, 126] on div "Week" at bounding box center [1354, 125] width 57 height 13
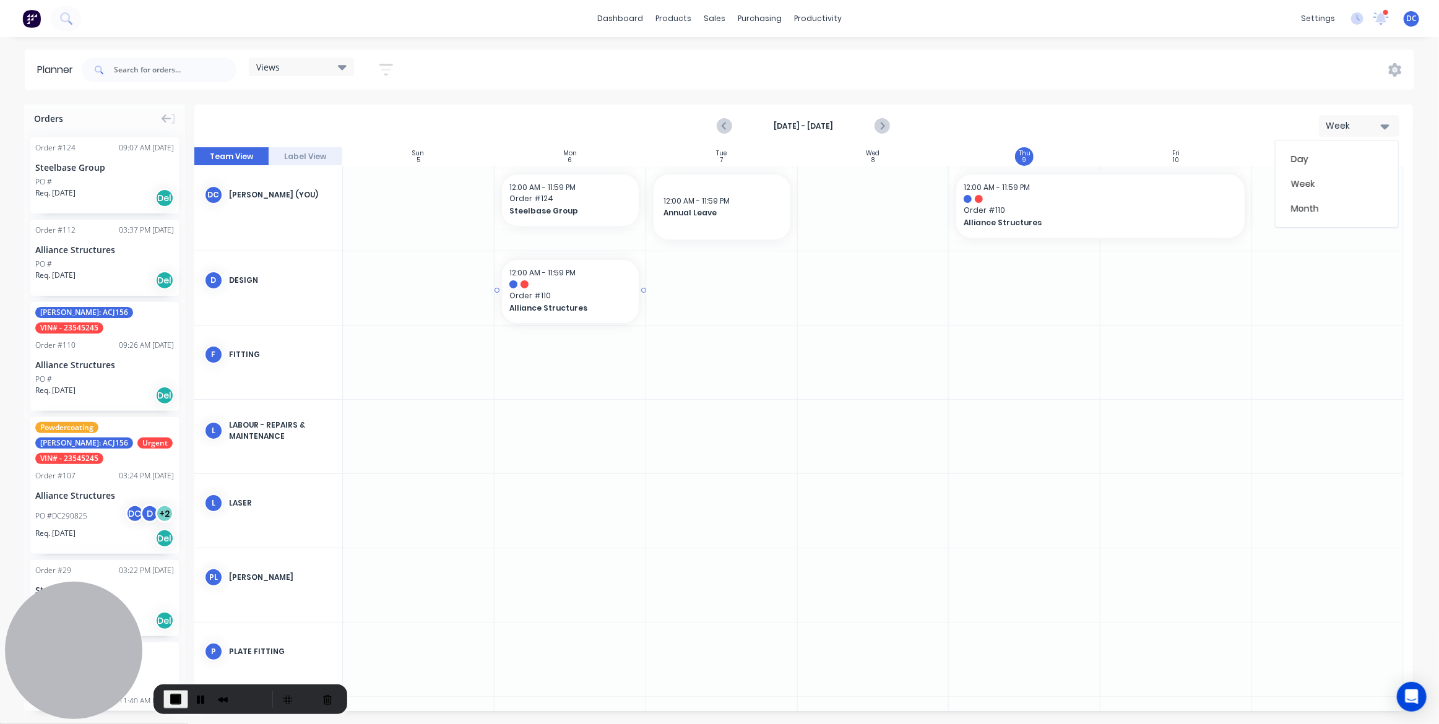
drag, startPoint x: 89, startPoint y: 377, endPoint x: 622, endPoint y: 298, distance: 538.9
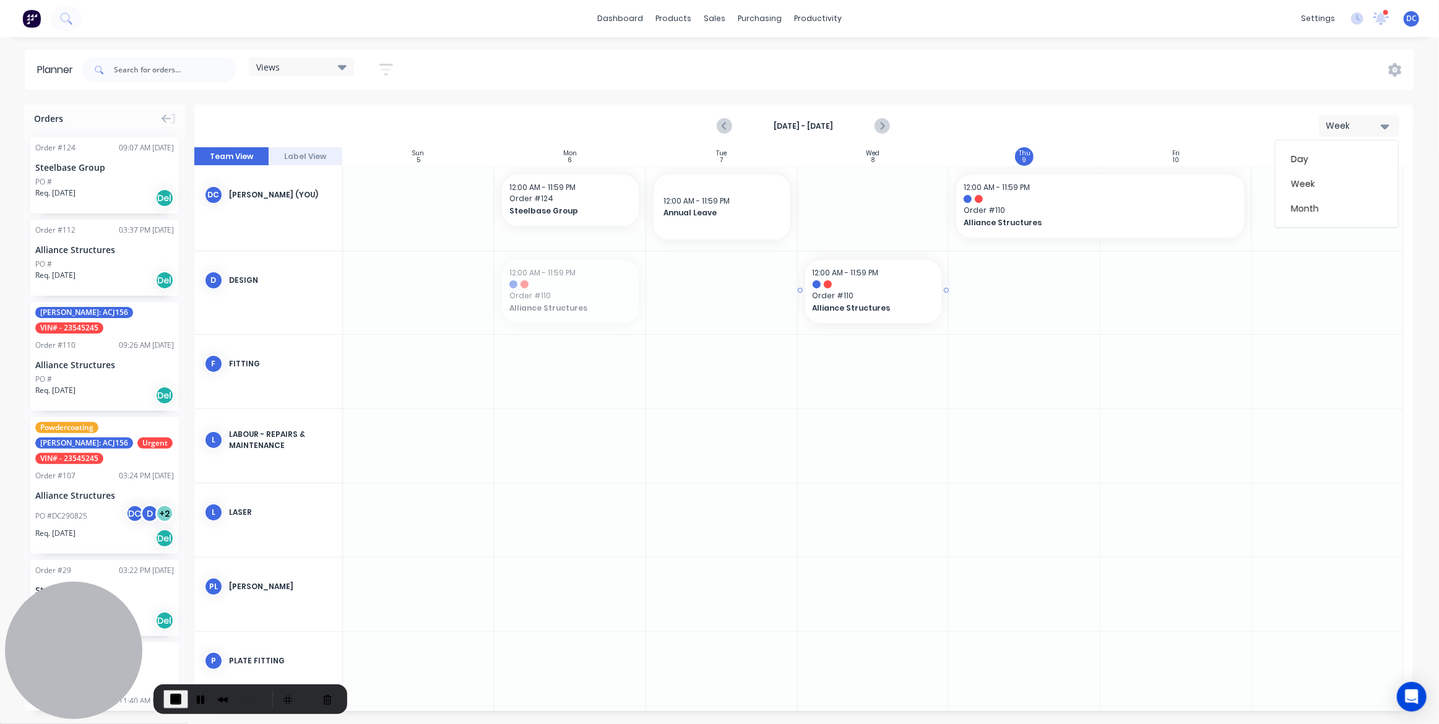
drag, startPoint x: 591, startPoint y: 299, endPoint x: 825, endPoint y: 282, distance: 235.2
drag, startPoint x: 894, startPoint y: 284, endPoint x: 778, endPoint y: 280, distance: 115.8
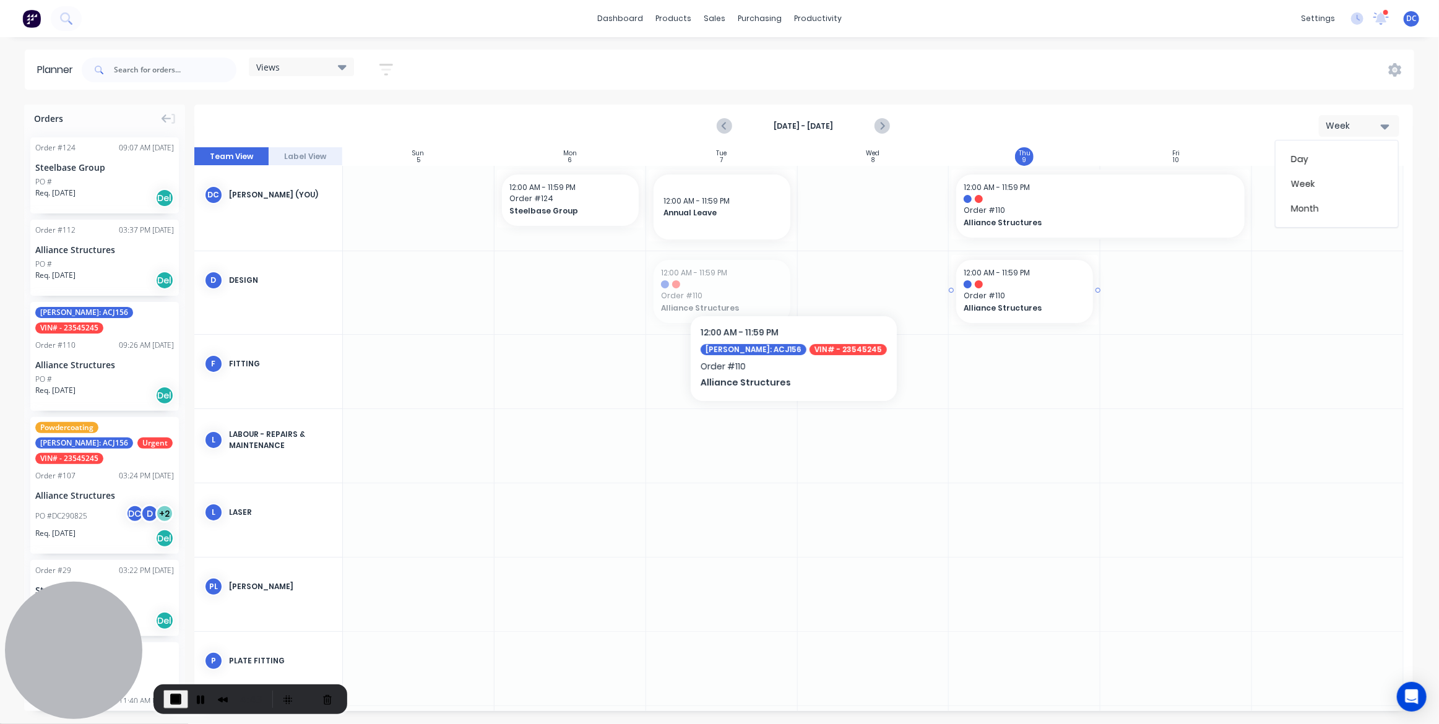
drag, startPoint x: 757, startPoint y: 286, endPoint x: 992, endPoint y: 274, distance: 235.6
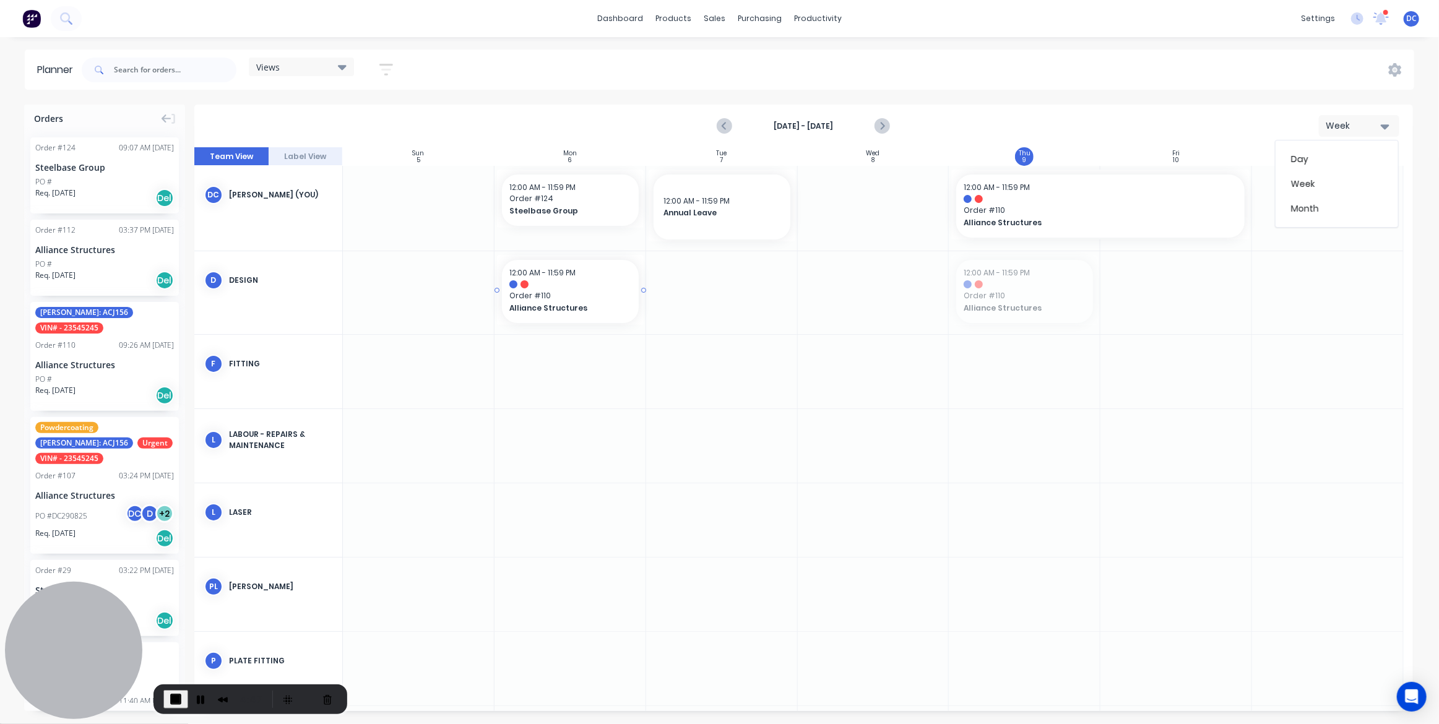
drag, startPoint x: 1030, startPoint y: 290, endPoint x: 602, endPoint y: 292, distance: 428.4
click at [647, 407] on div "Mark as done" at bounding box center [668, 407] width 132 height 25
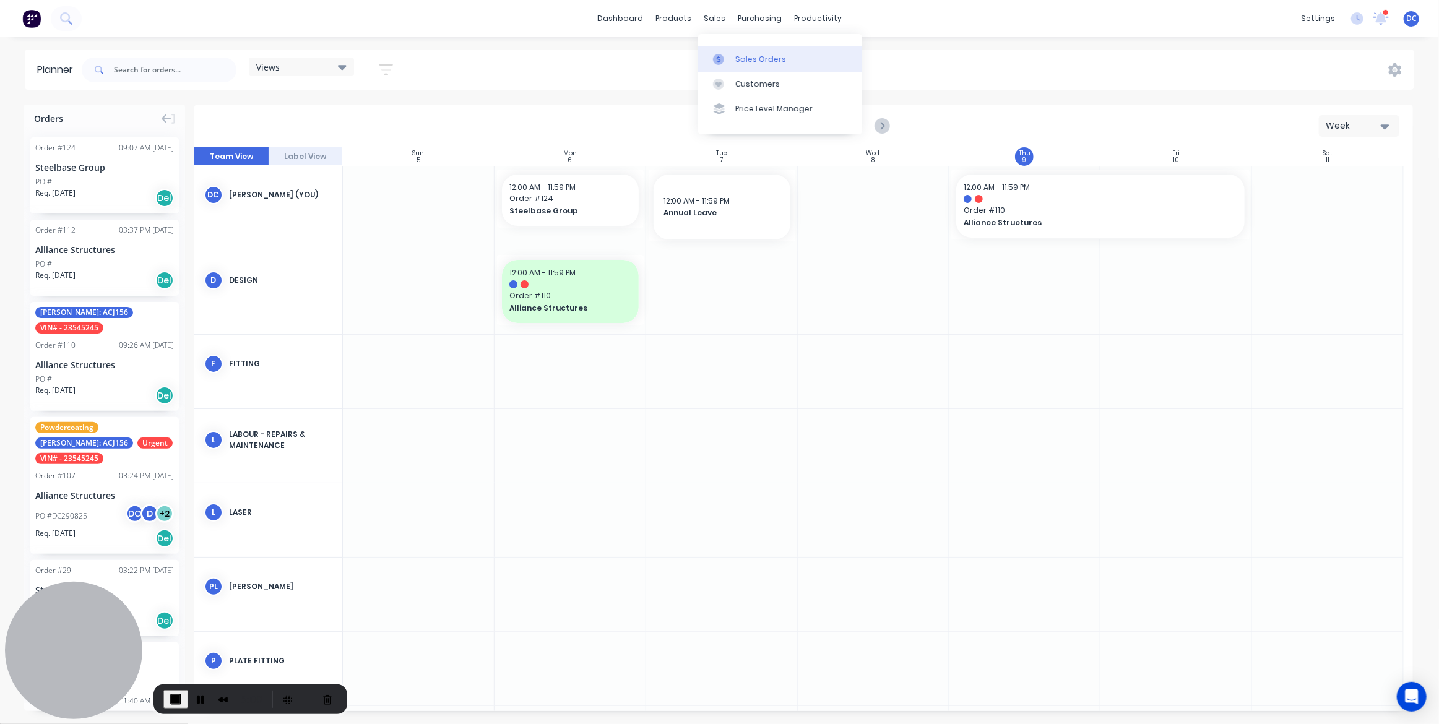
click at [743, 52] on link "Sales Orders" at bounding box center [780, 58] width 164 height 25
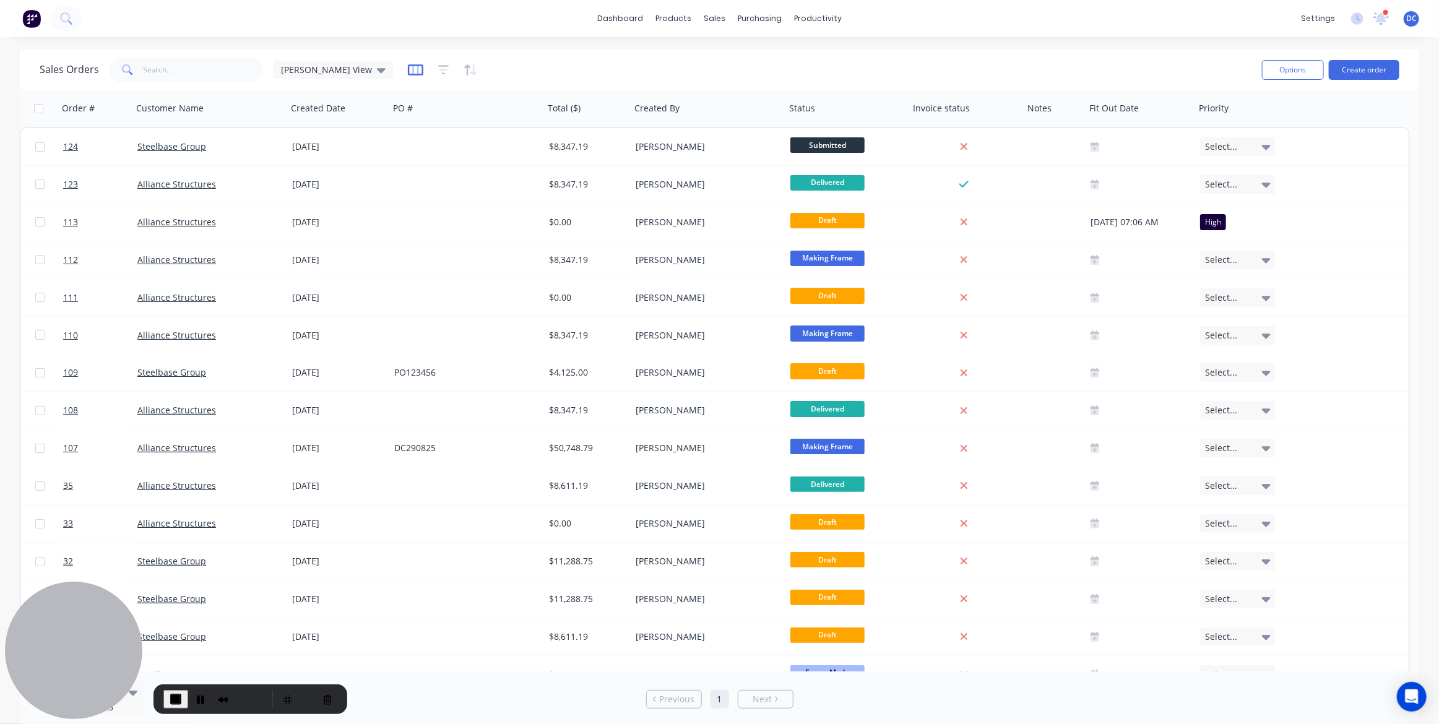
click at [408, 67] on icon "button" at bounding box center [415, 69] width 15 height 11
click at [408, 71] on div at bounding box center [443, 70] width 70 height 20
click at [438, 71] on icon "button" at bounding box center [443, 70] width 11 height 12
click at [471, 71] on icon "button" at bounding box center [474, 69] width 6 height 11
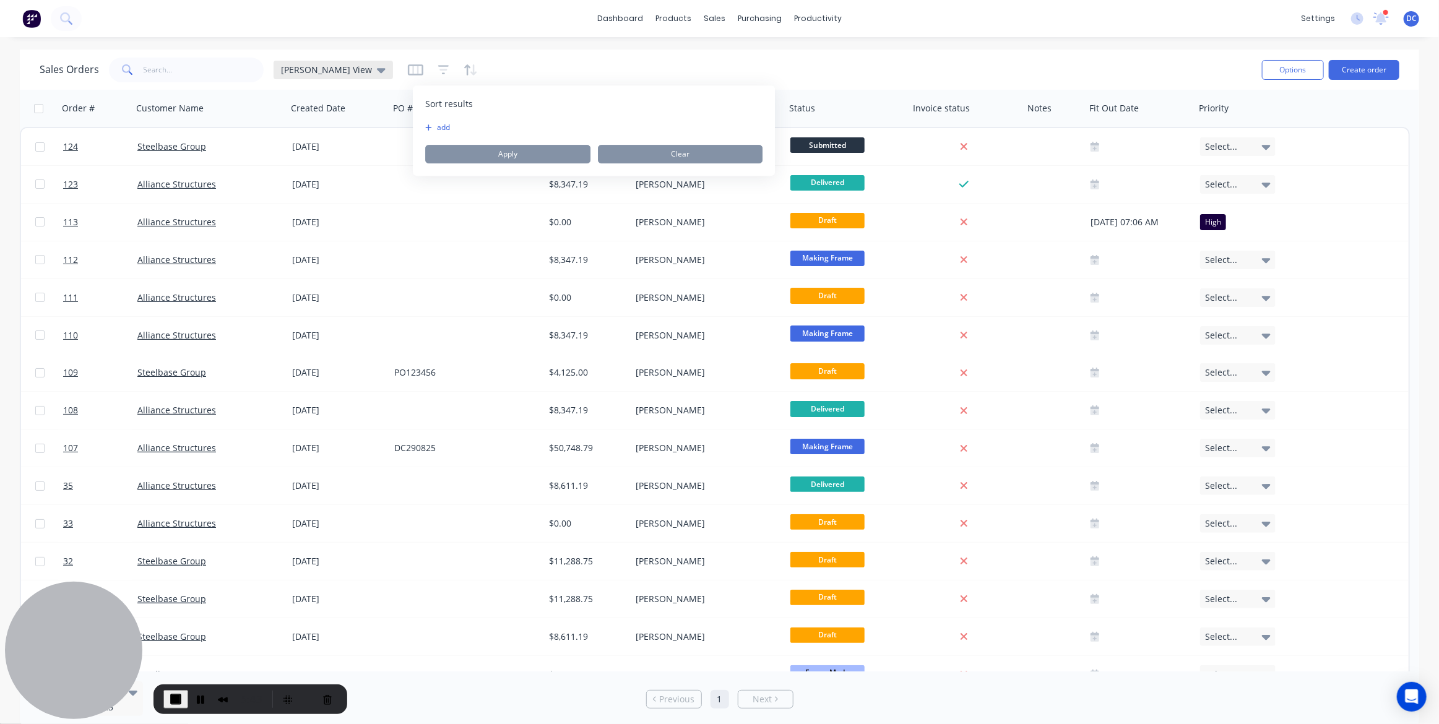
click at [316, 65] on span "[PERSON_NAME] View" at bounding box center [326, 69] width 91 height 13
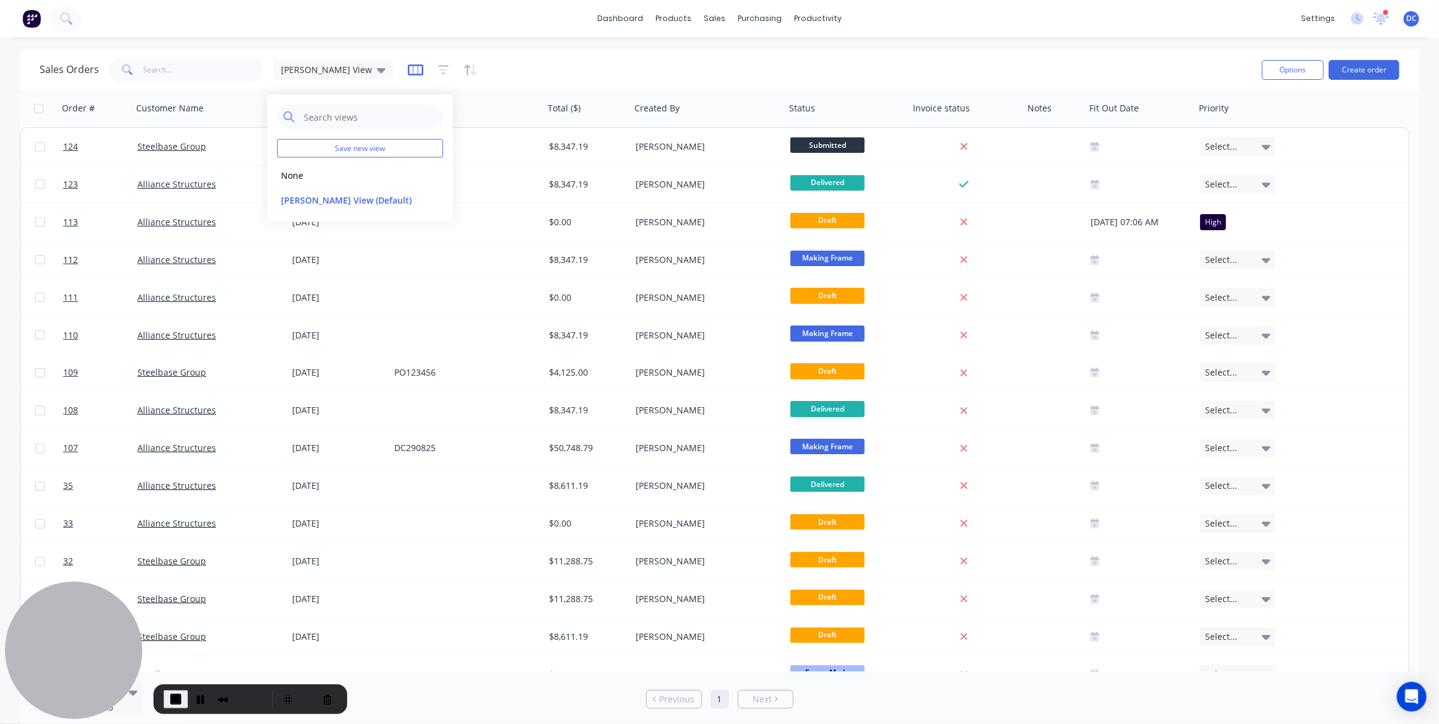
click at [408, 70] on icon "button" at bounding box center [415, 70] width 15 height 12
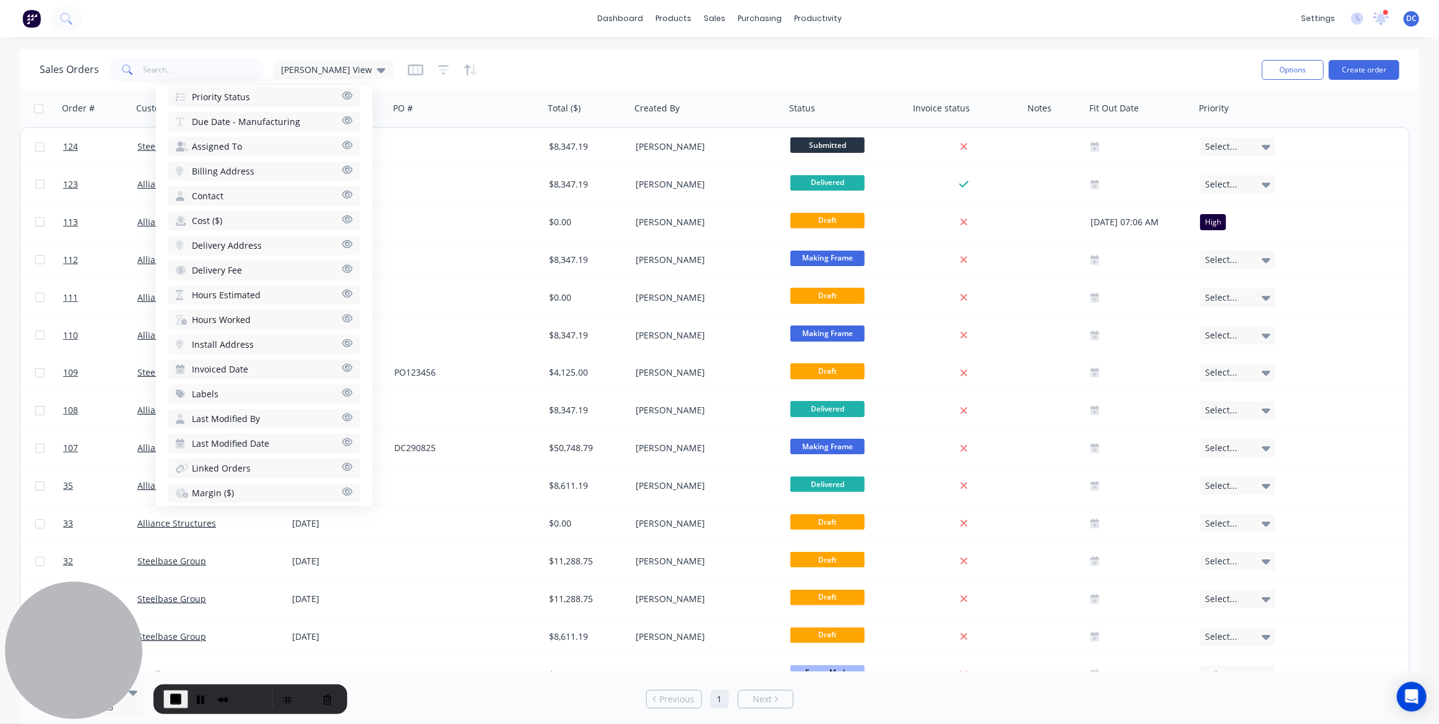
scroll to position [597, 0]
click at [259, 284] on button "Hours Estimated" at bounding box center [264, 294] width 192 height 20
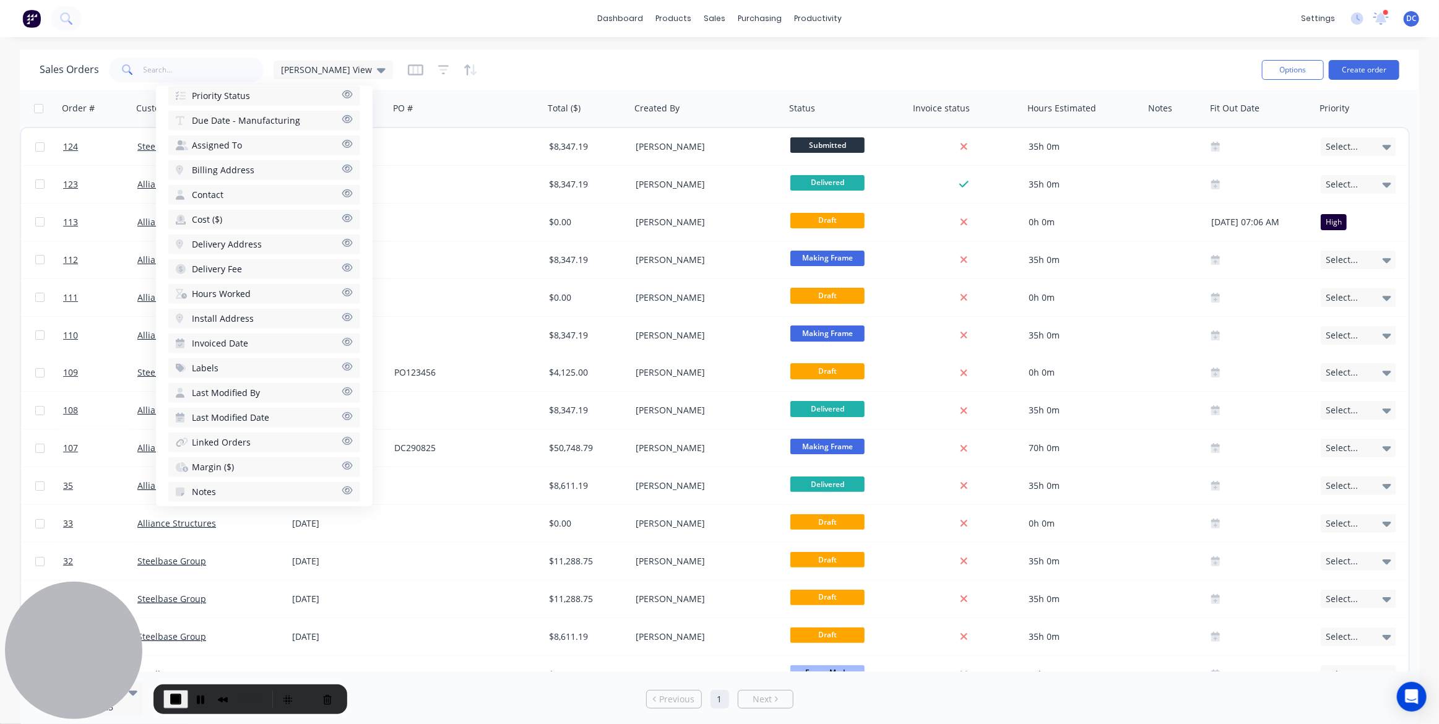
click at [256, 290] on button "Hours Worked" at bounding box center [264, 294] width 192 height 20
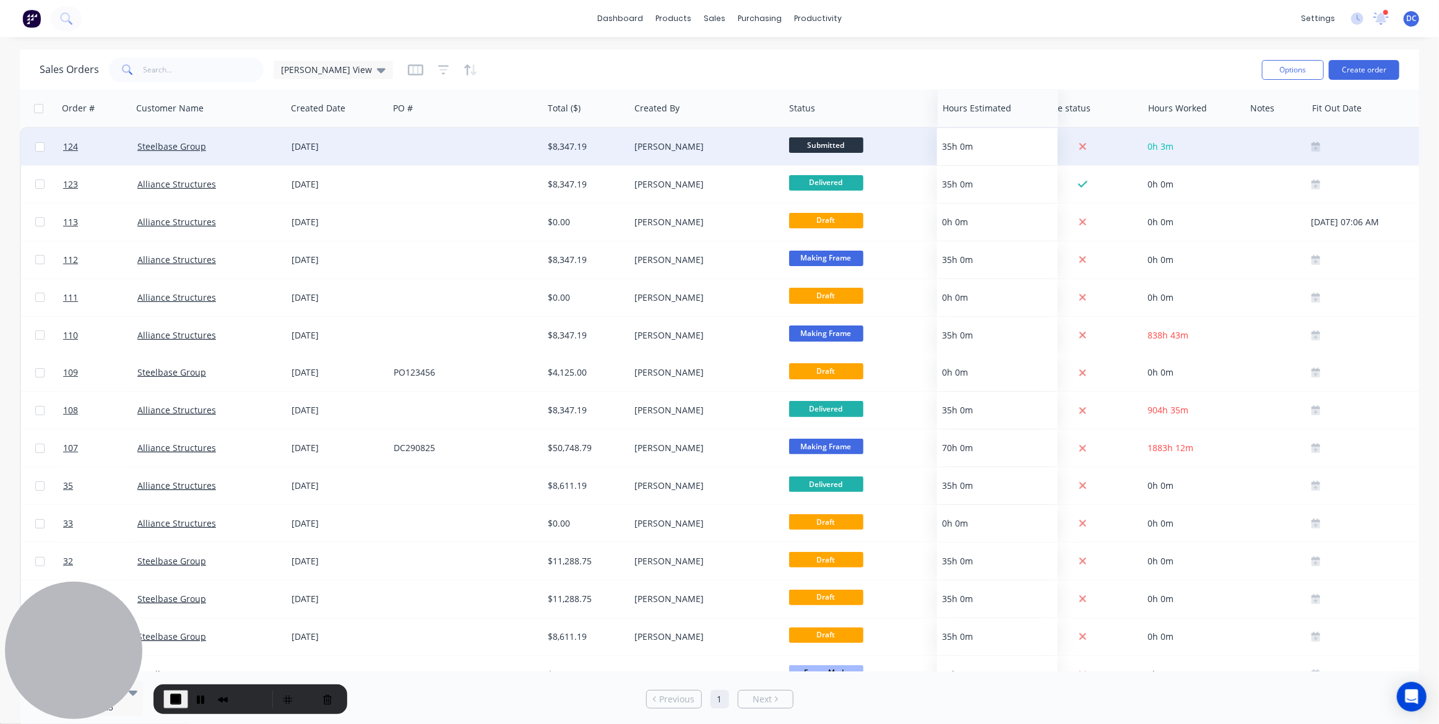
drag, startPoint x: 1075, startPoint y: 100, endPoint x: 958, endPoint y: 133, distance: 121.5
click at [958, 133] on div "Order # Customer Name Created Date PO # Total ($) Created By Status Invoice sta…" at bounding box center [763, 580] width 1486 height 980
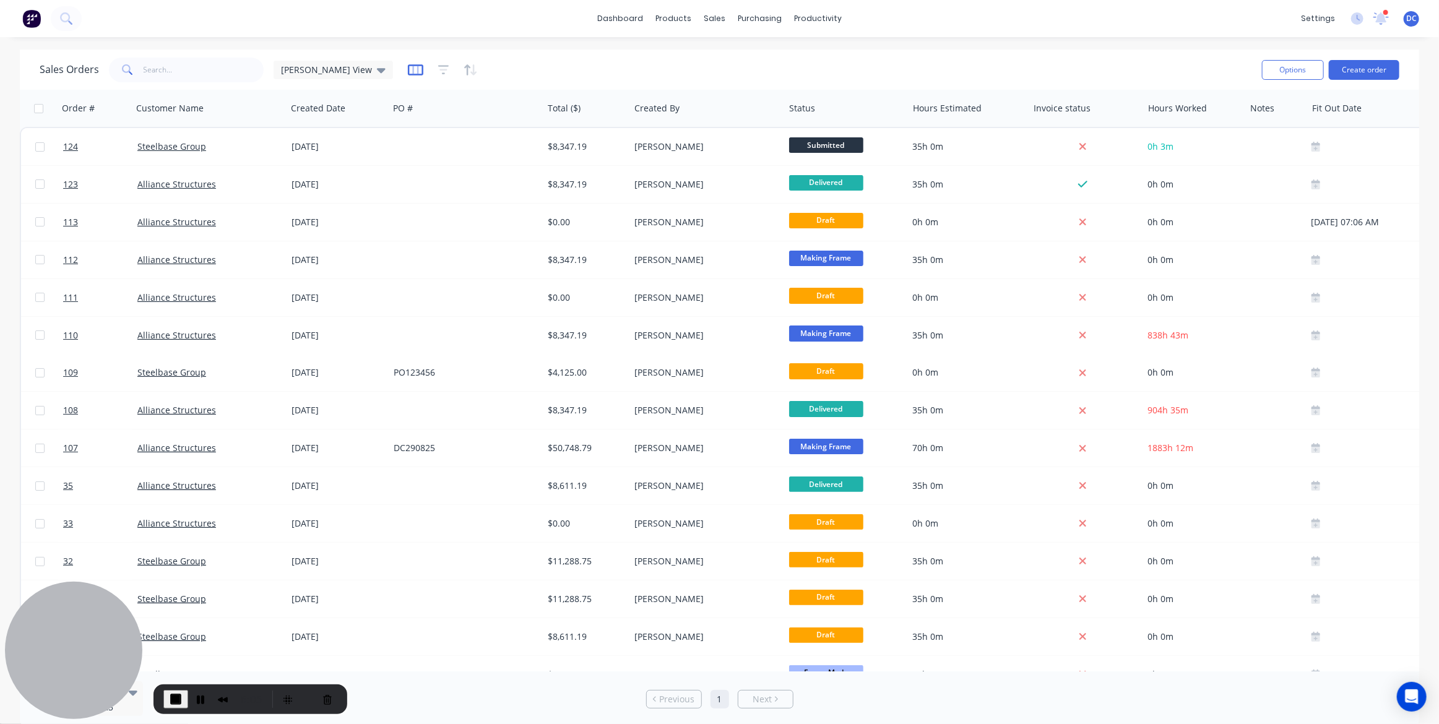
click at [412, 67] on icon "button" at bounding box center [415, 70] width 6 height 8
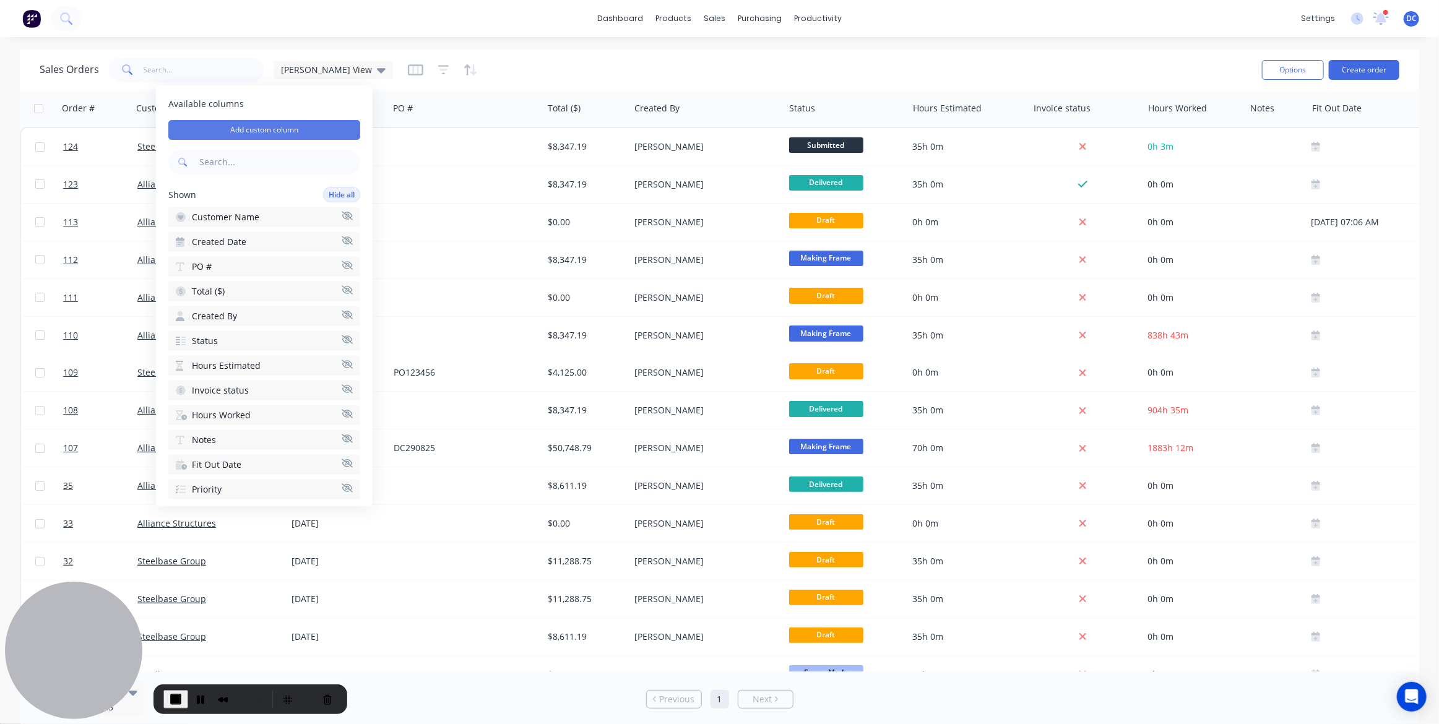
click at [272, 137] on button "Add custom column" at bounding box center [264, 130] width 192 height 20
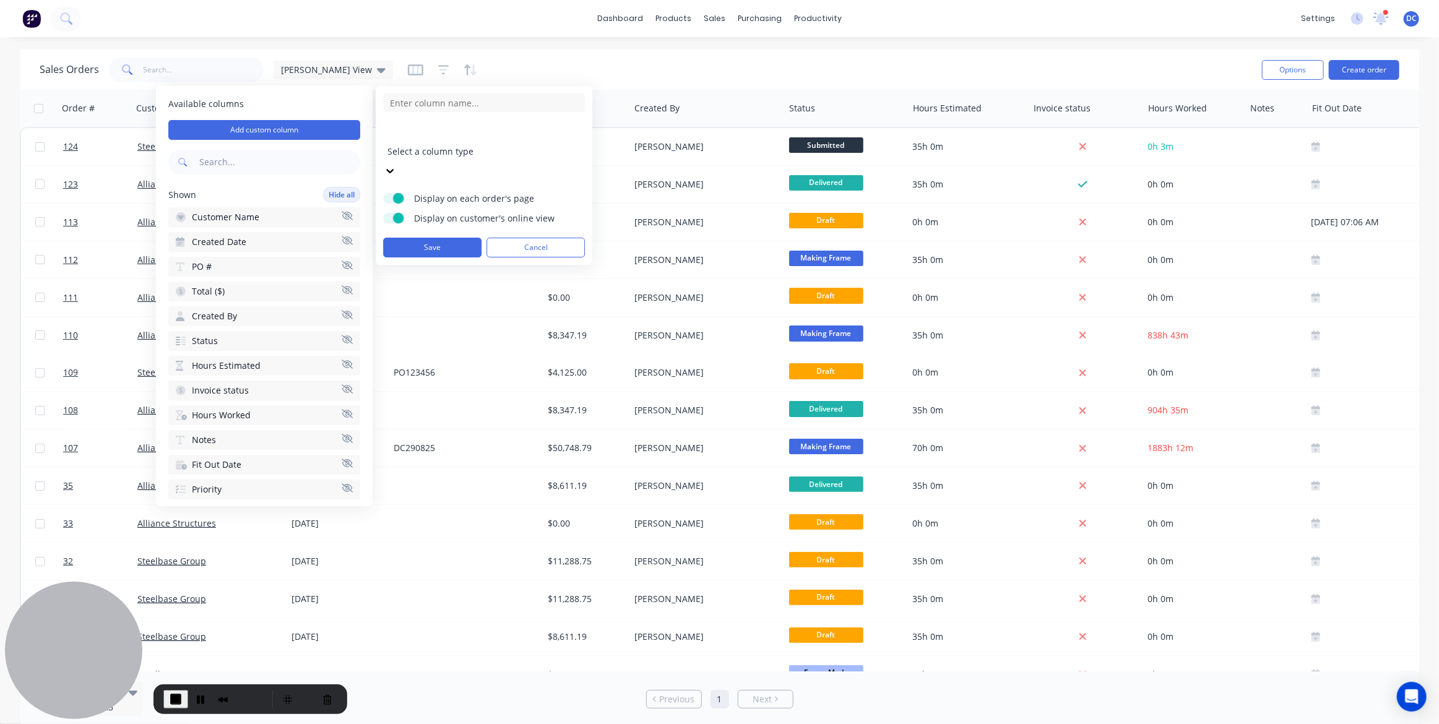
click at [451, 141] on div at bounding box center [477, 134] width 178 height 15
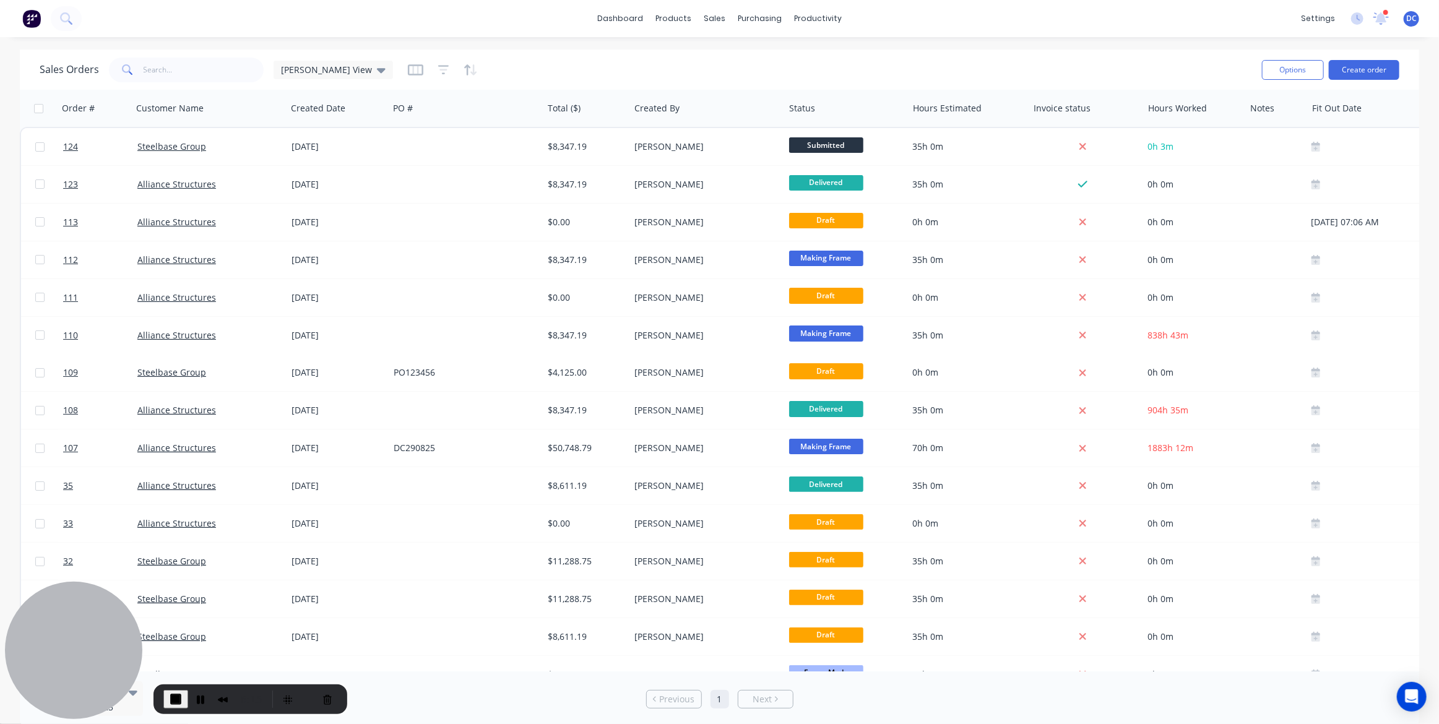
click at [1020, 85] on div "Sales Orders [PERSON_NAME] View Options Create order" at bounding box center [720, 70] width 1400 height 40
click at [172, 704] on span "End Recording" at bounding box center [175, 699] width 15 height 15
